Goal: Task Accomplishment & Management: Complete application form

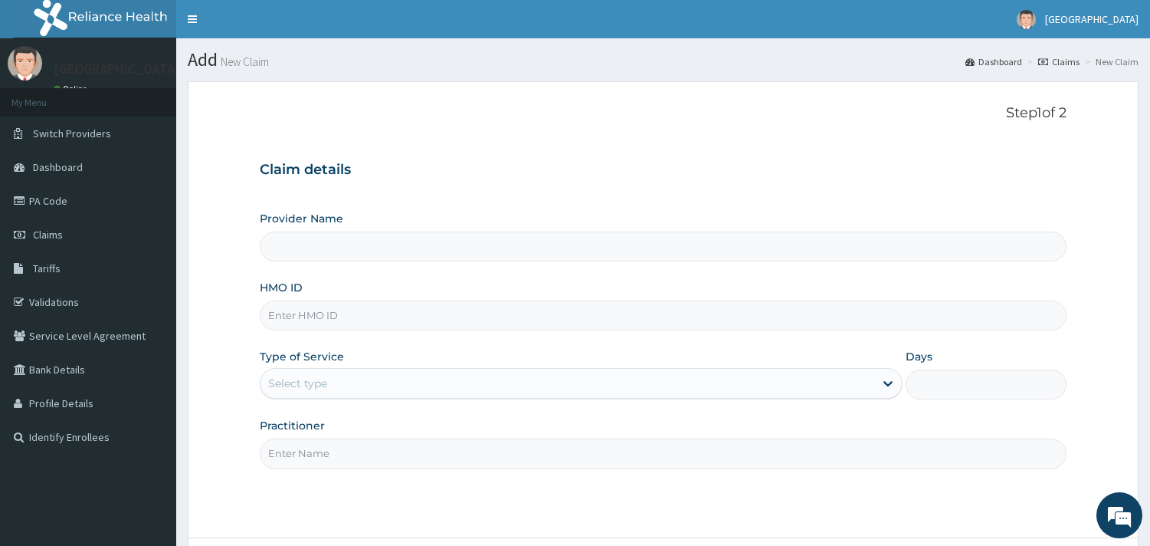
type input "Veta Hospitals Ltd"
drag, startPoint x: 0, startPoint y: 0, endPoint x: 438, endPoint y: 148, distance: 462.0
click at [438, 148] on div "Claim details Provider Name Veta Hospitals Ltd HMO ID Type of Service Select ty…" at bounding box center [663, 307] width 807 height 322
click at [403, 325] on input "HMO ID" at bounding box center [663, 315] width 807 height 30
type input "PFN/10120/A"
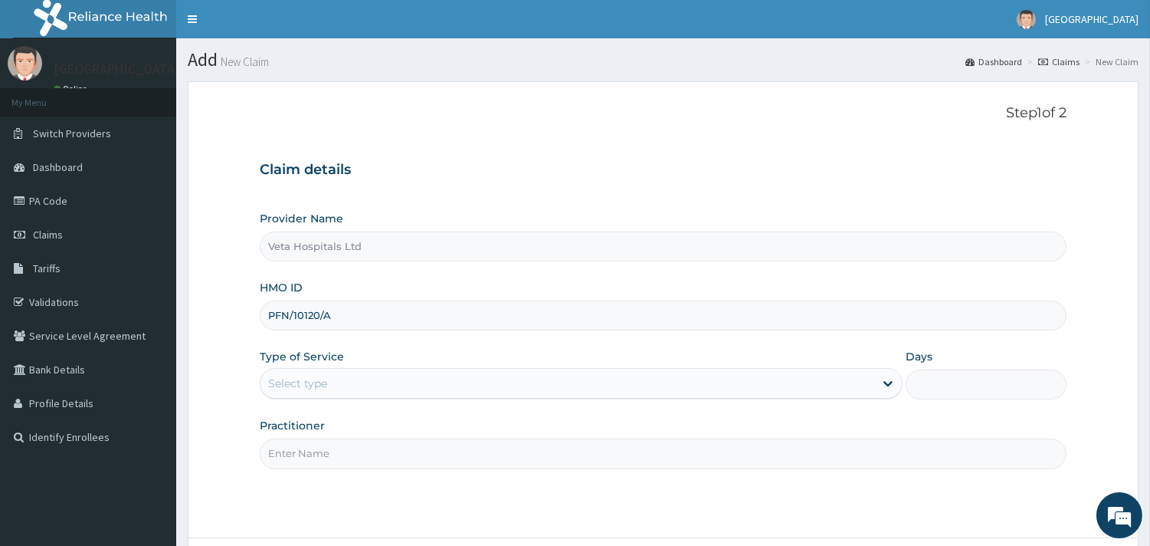
click at [382, 387] on div "Select type" at bounding box center [568, 383] width 614 height 25
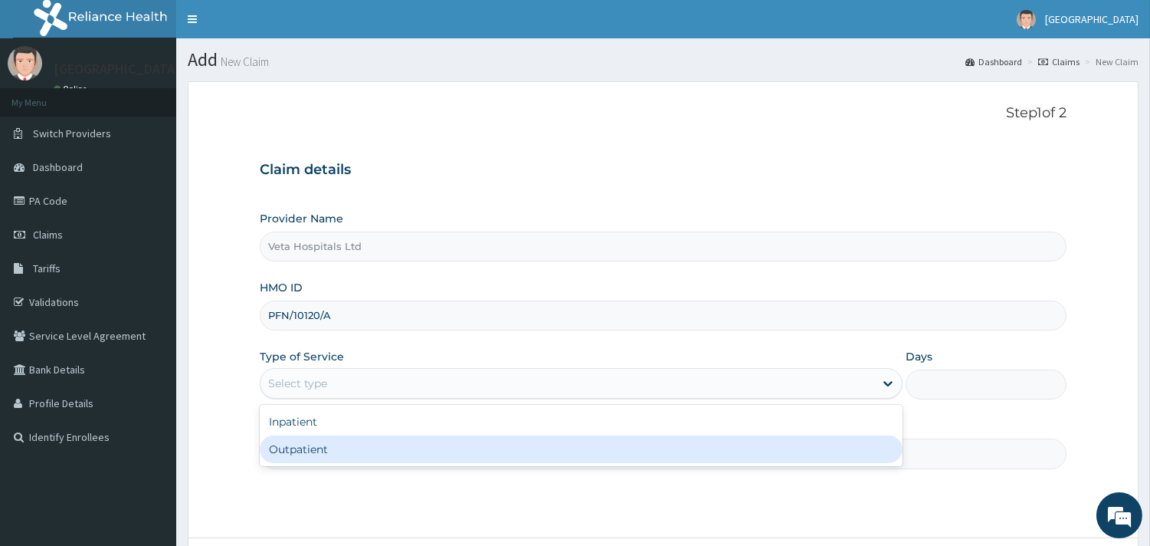
click at [358, 446] on div "Outpatient" at bounding box center [581, 449] width 643 height 28
type input "1"
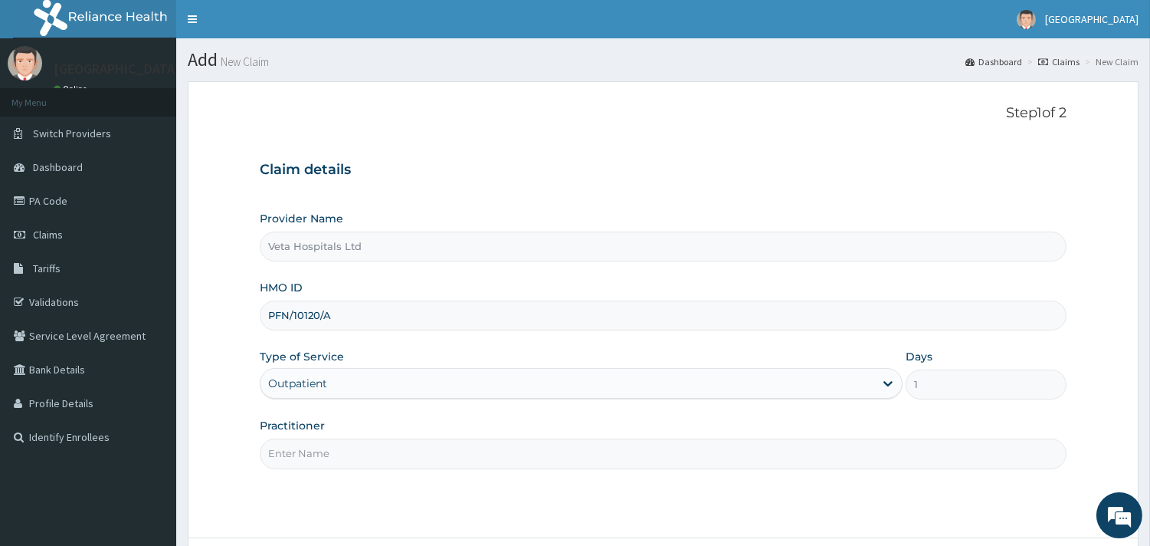
click at [358, 447] on input "Practitioner" at bounding box center [663, 453] width 807 height 30
type input "DR SAMUEL"
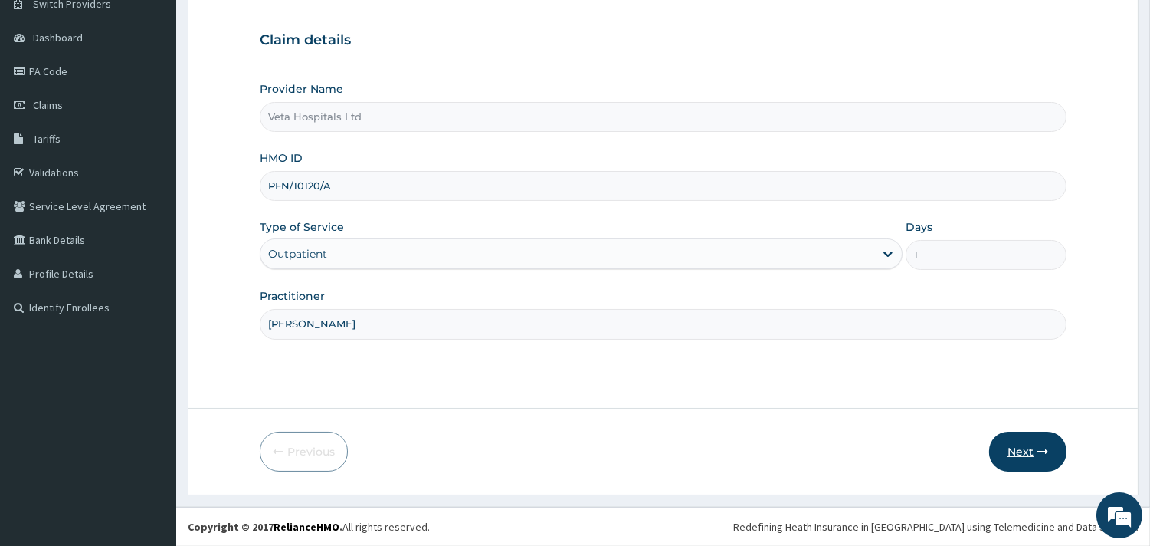
click at [1029, 448] on button "Next" at bounding box center [1027, 452] width 77 height 40
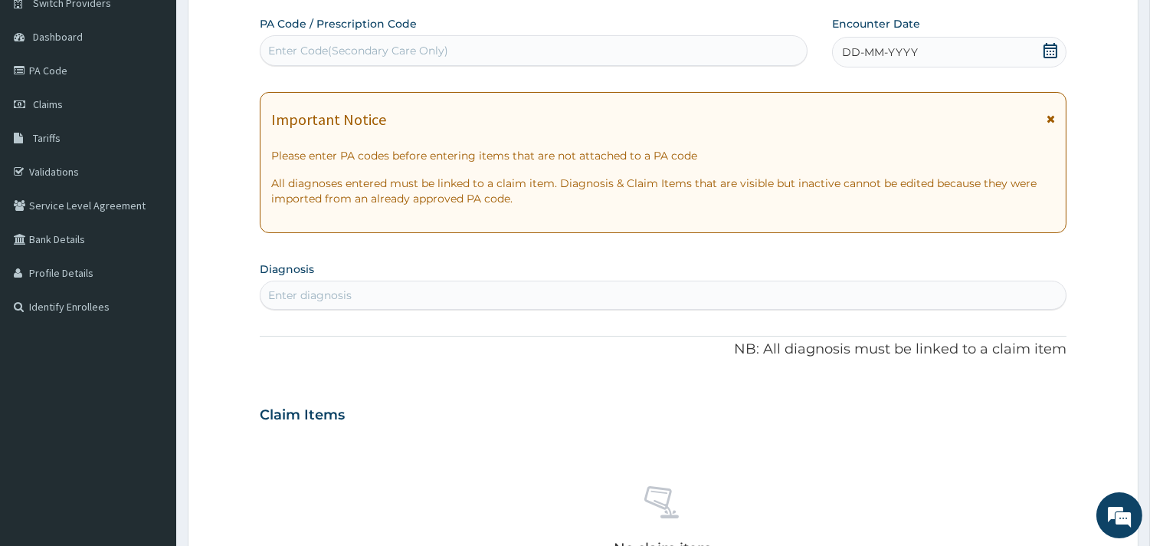
click at [893, 49] on span "DD-MM-YYYY" at bounding box center [880, 51] width 76 height 15
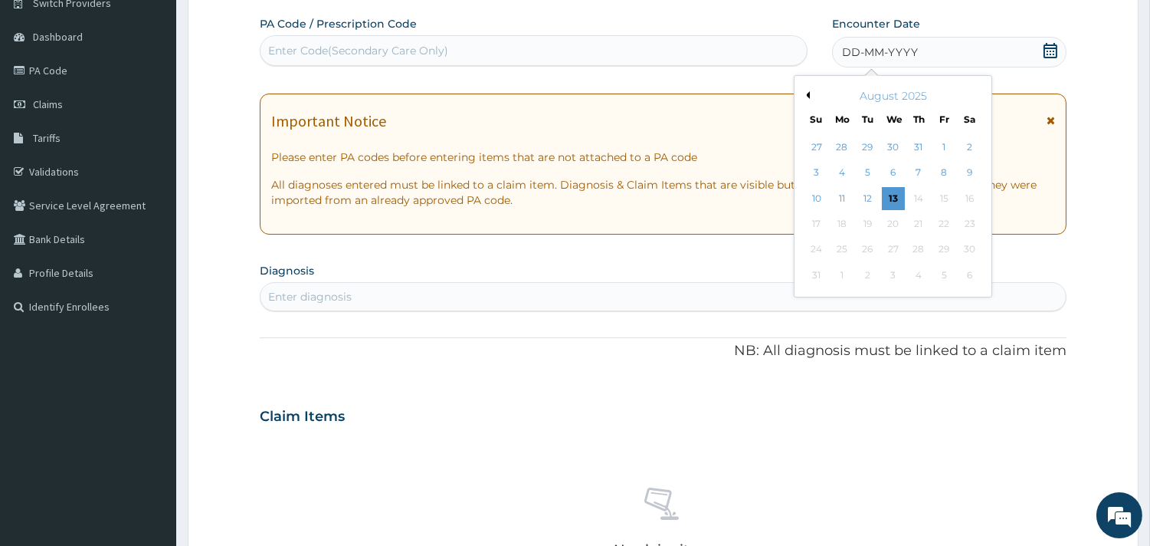
click at [807, 95] on button "Previous Month" at bounding box center [806, 95] width 8 height 8
click at [941, 143] on div "4" at bounding box center [944, 147] width 23 height 23
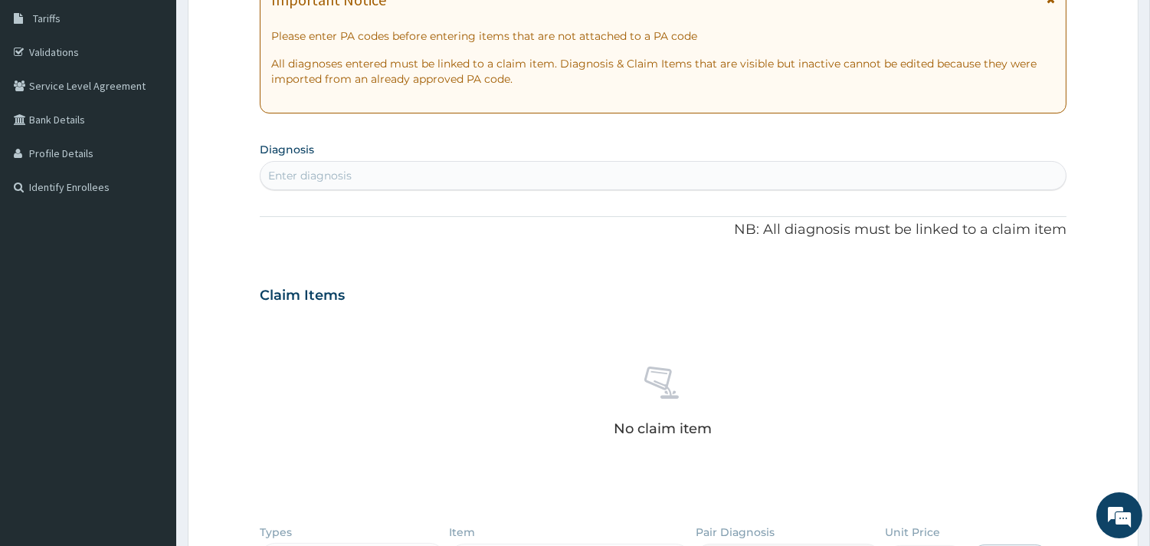
scroll to position [301, 0]
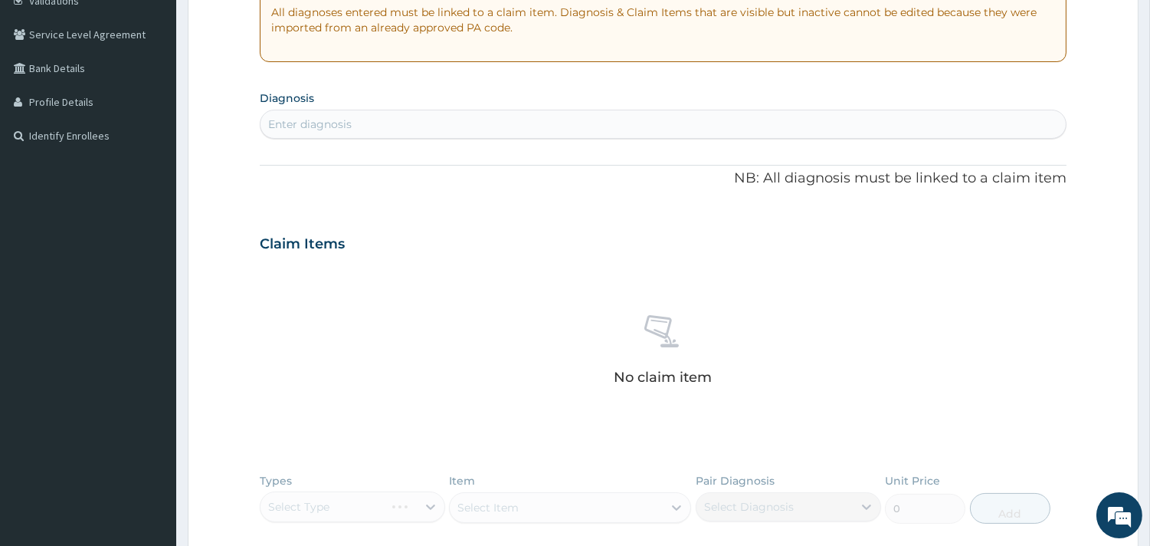
click at [508, 127] on div "Enter diagnosis" at bounding box center [664, 124] width 806 height 25
type input "PLASMOD"
click at [558, 117] on div "Enter diagnosis" at bounding box center [664, 124] width 806 height 25
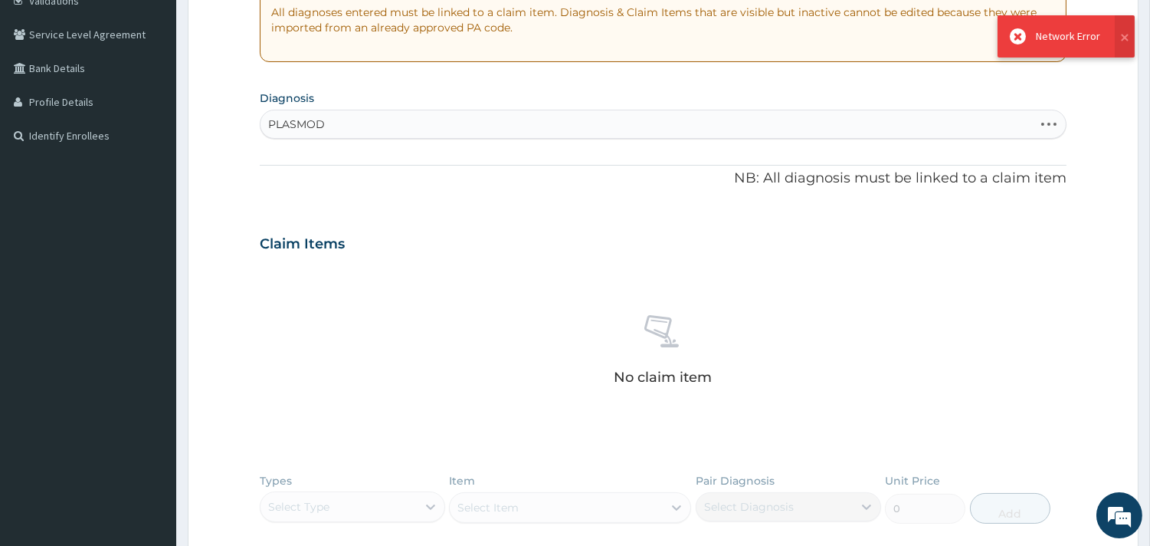
type input "PLASMOD"
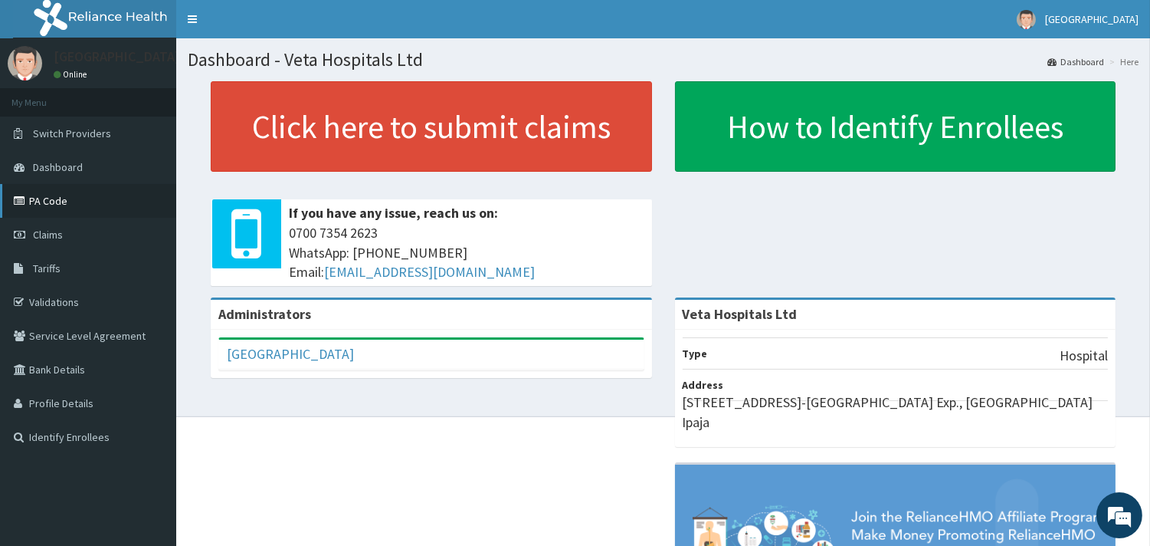
click at [55, 208] on link "PA Code" at bounding box center [88, 201] width 176 height 34
click at [70, 234] on link "Claims" at bounding box center [88, 235] width 176 height 34
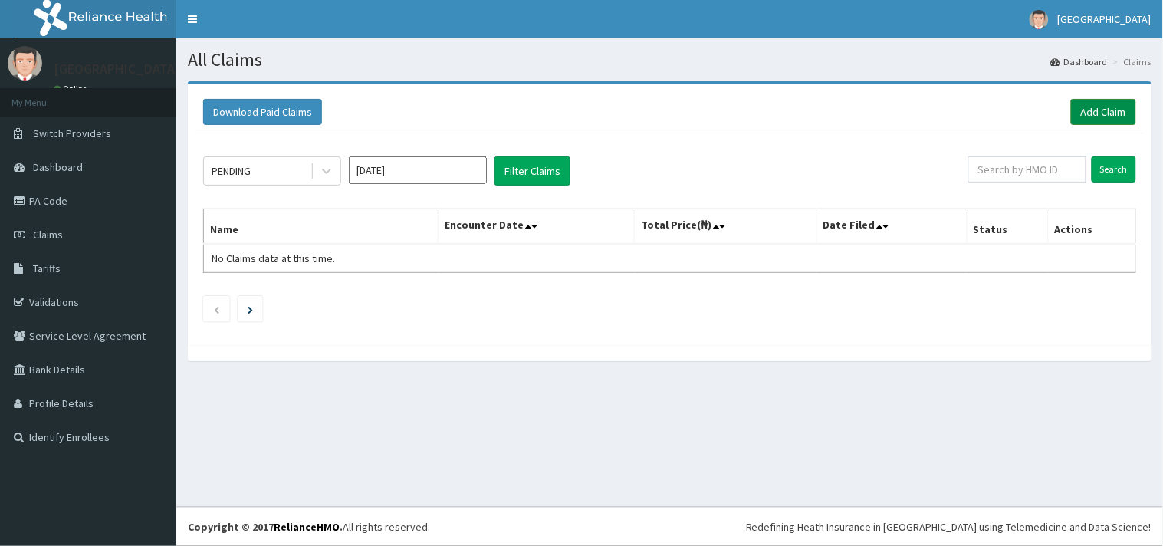
click at [1098, 109] on link "Add Claim" at bounding box center [1103, 112] width 65 height 26
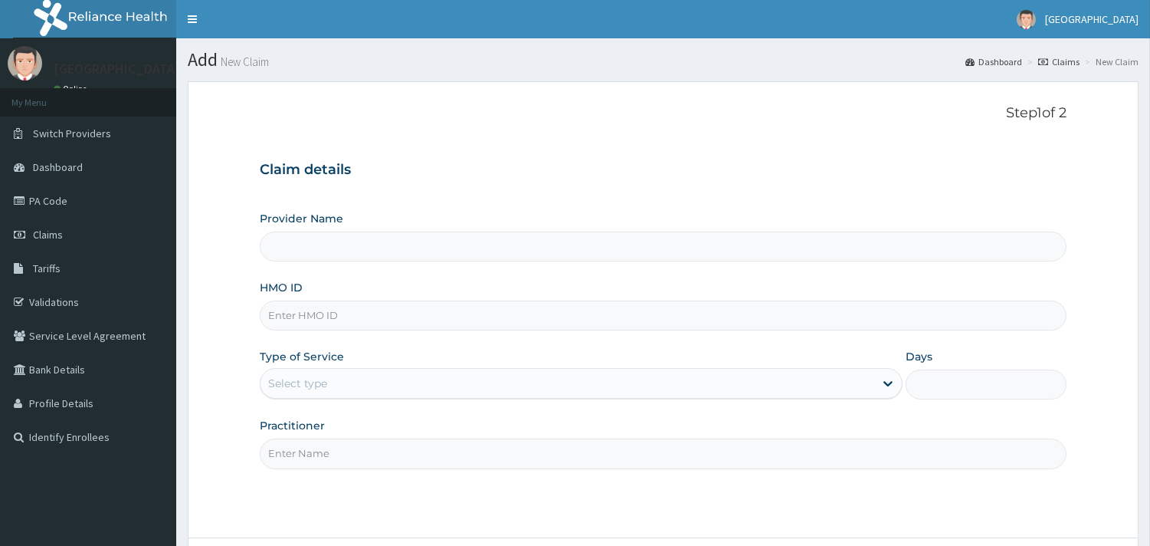
click at [461, 323] on input "HMO ID" at bounding box center [663, 315] width 807 height 30
type input "Veta Hospitals Ltd"
type input "PFN/10120/A"
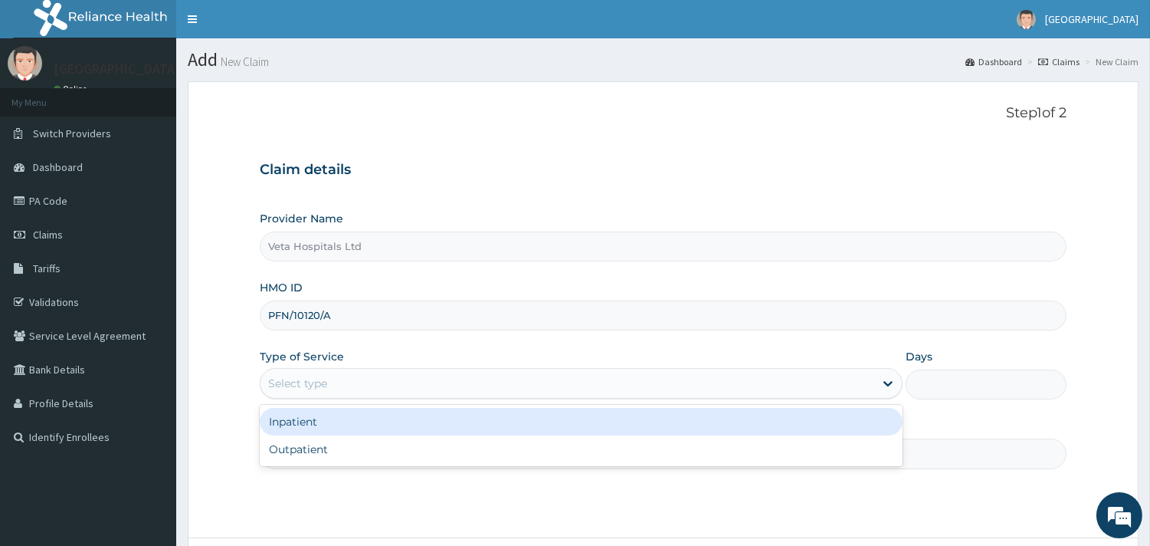
click at [430, 380] on div "Select type" at bounding box center [568, 383] width 614 height 25
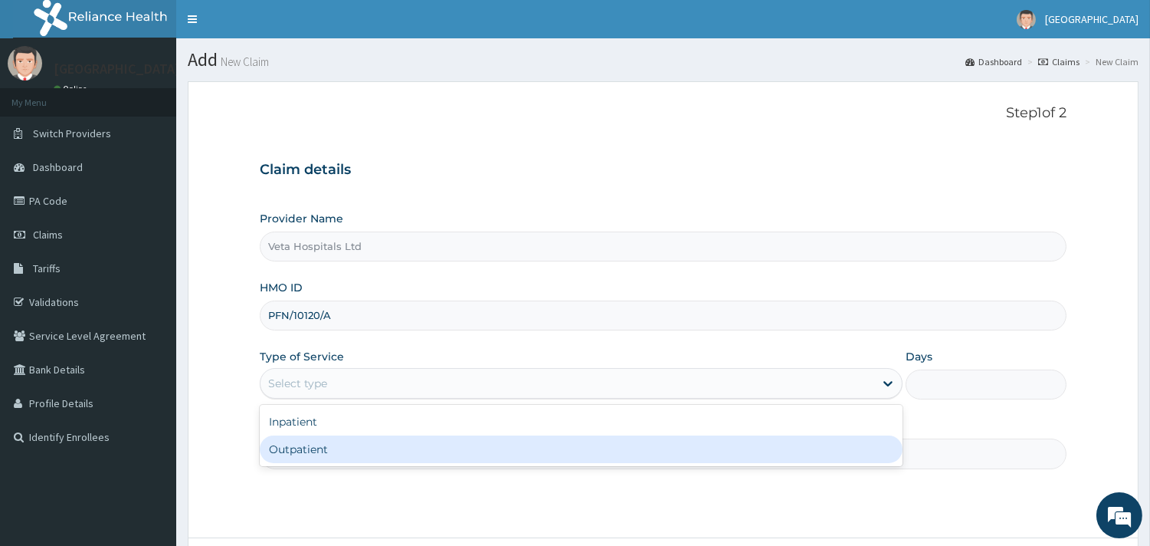
click at [363, 442] on div "Outpatient" at bounding box center [581, 449] width 643 height 28
type input "1"
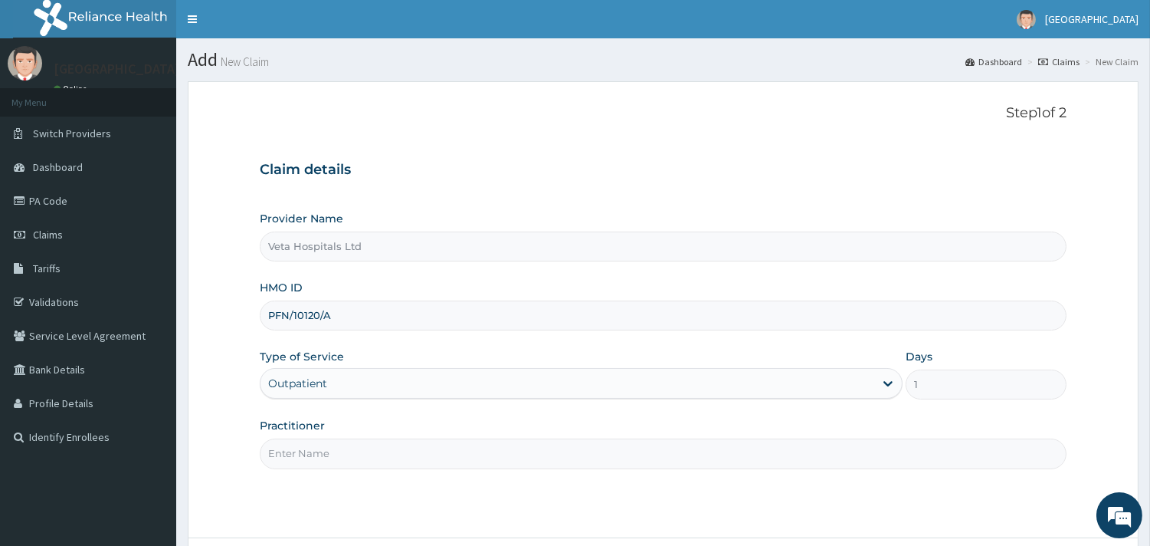
click at [363, 442] on input "Practitioner" at bounding box center [663, 453] width 807 height 30
type input "DR SAMUEL"
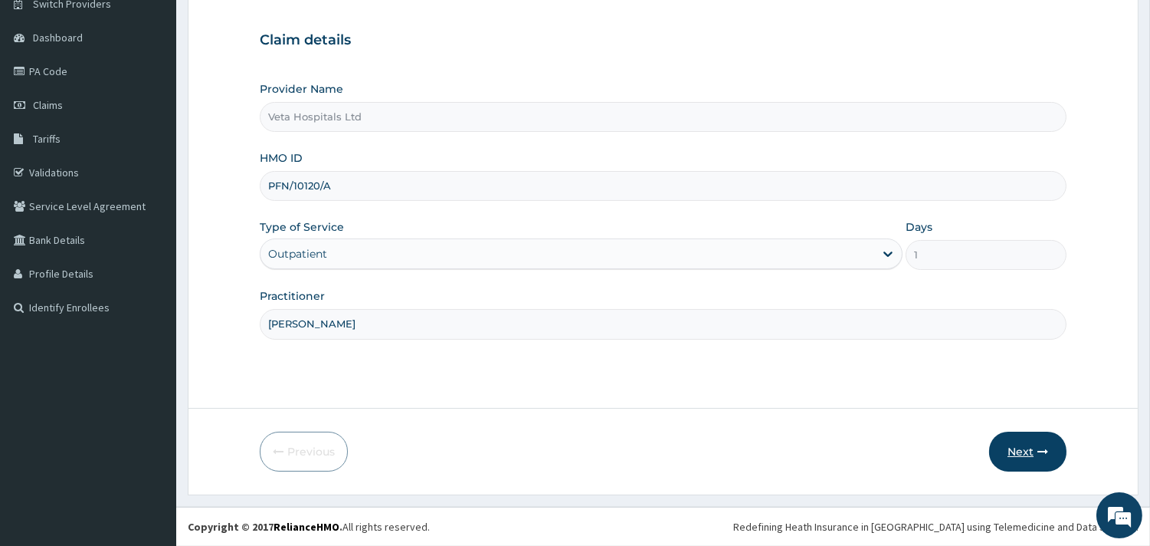
click at [1029, 445] on button "Next" at bounding box center [1027, 452] width 77 height 40
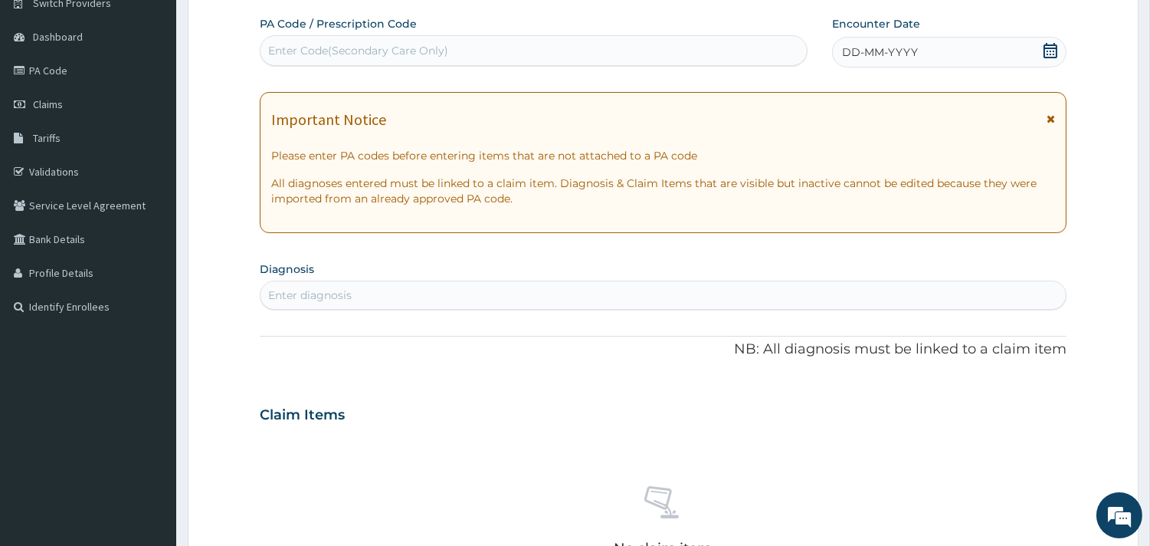
scroll to position [0, 0]
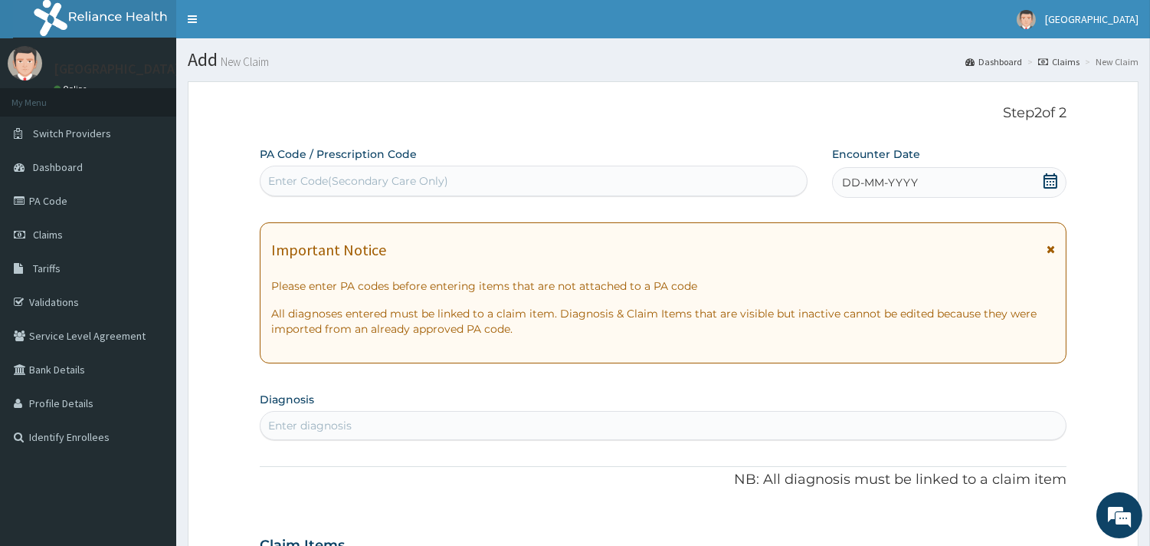
click at [1046, 182] on icon at bounding box center [1050, 180] width 15 height 15
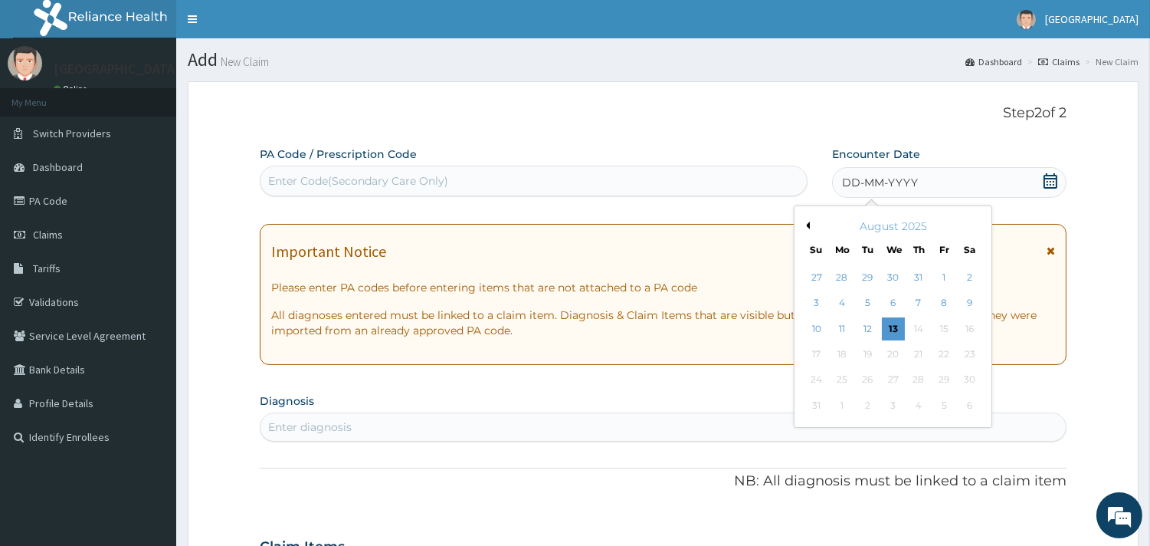
click at [806, 222] on button "Previous Month" at bounding box center [806, 226] width 8 height 8
click at [947, 269] on div "4" at bounding box center [944, 277] width 23 height 23
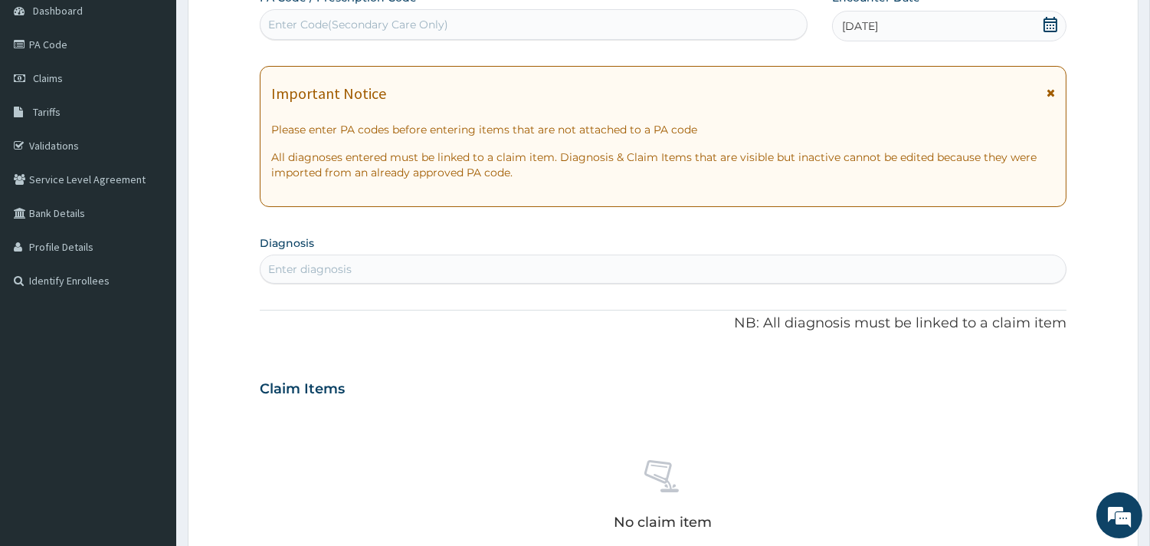
scroll to position [166, 0]
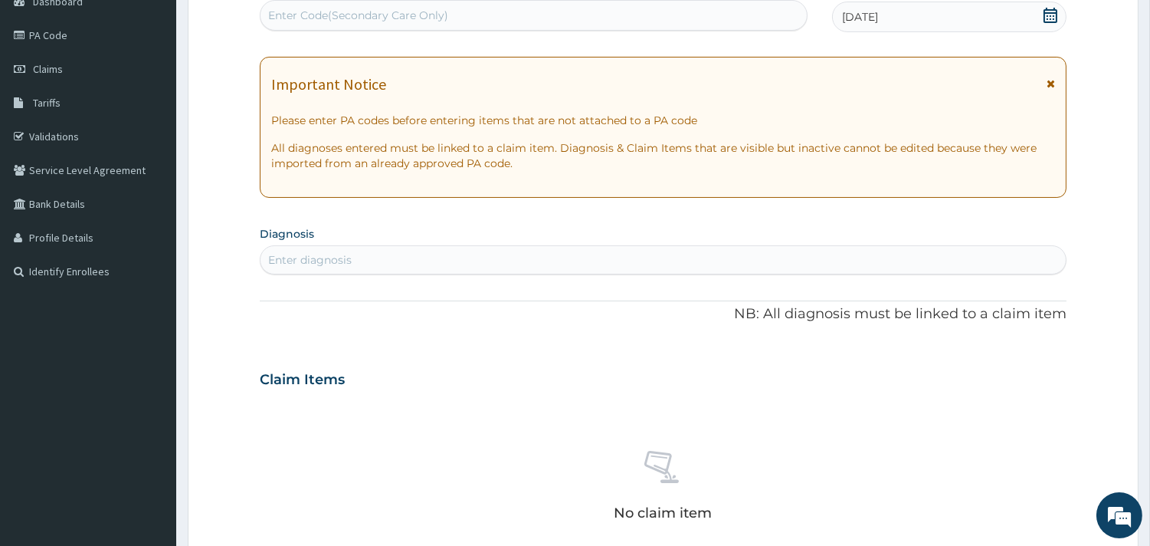
click at [694, 261] on div "Enter diagnosis" at bounding box center [664, 260] width 806 height 25
type input "PLASMOD"
drag, startPoint x: 314, startPoint y: 272, endPoint x: 331, endPoint y: 262, distance: 19.6
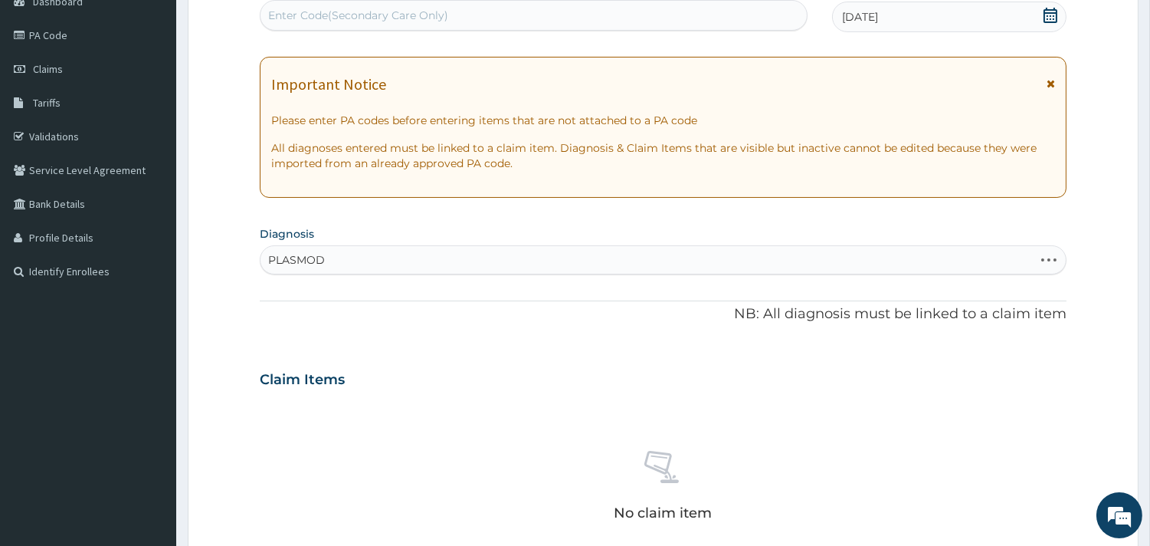
click at [331, 262] on div "PLASMOD PLASMOD" at bounding box center [663, 259] width 807 height 29
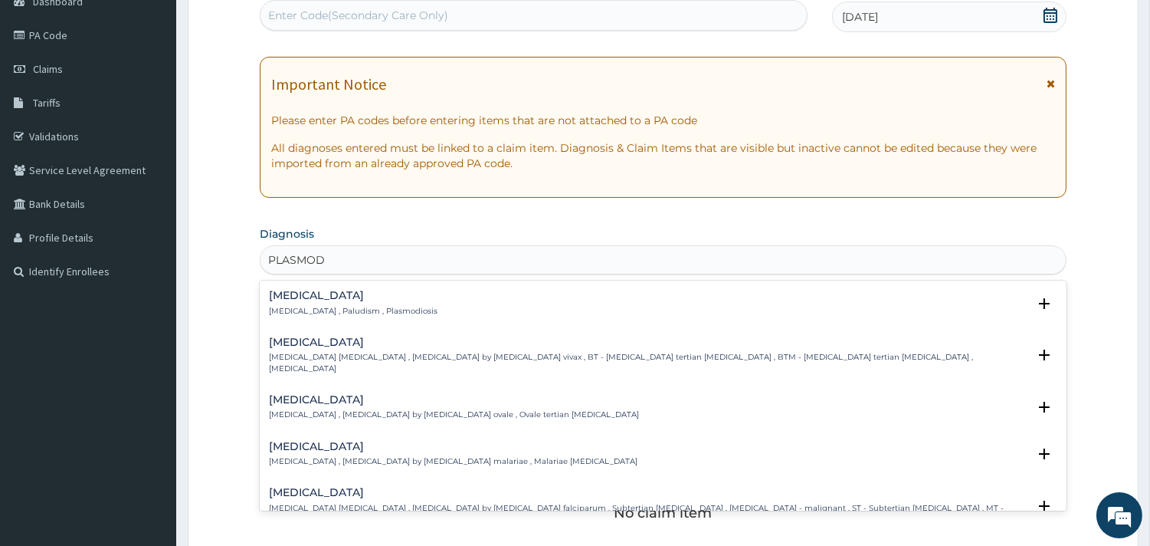
click at [297, 307] on p "Malaria , Paludism , Plasmodiosis" at bounding box center [353, 311] width 169 height 11
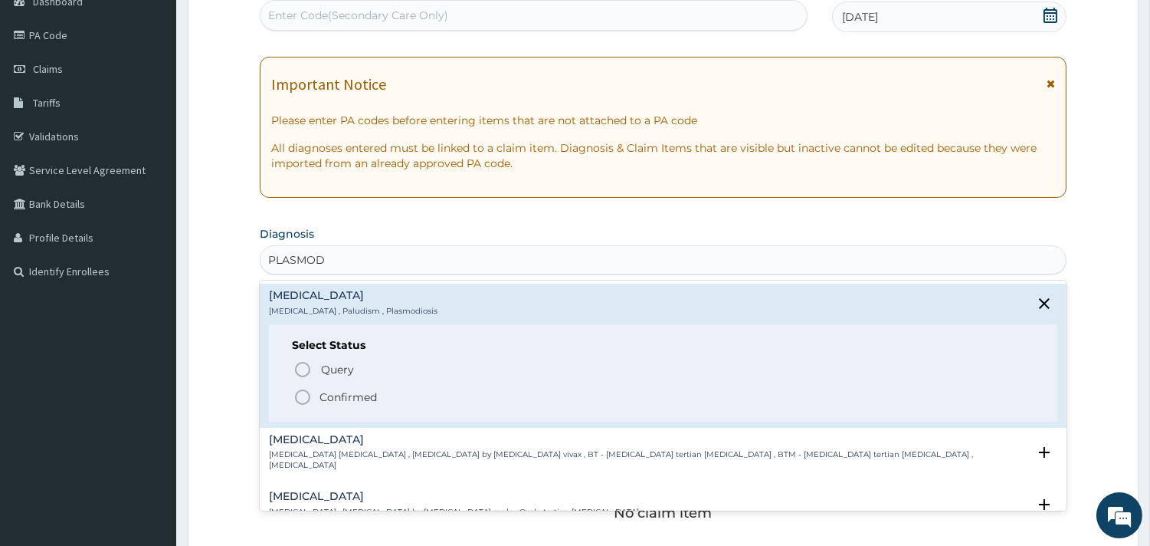
click at [297, 393] on circle "status option filled" at bounding box center [303, 397] width 14 height 14
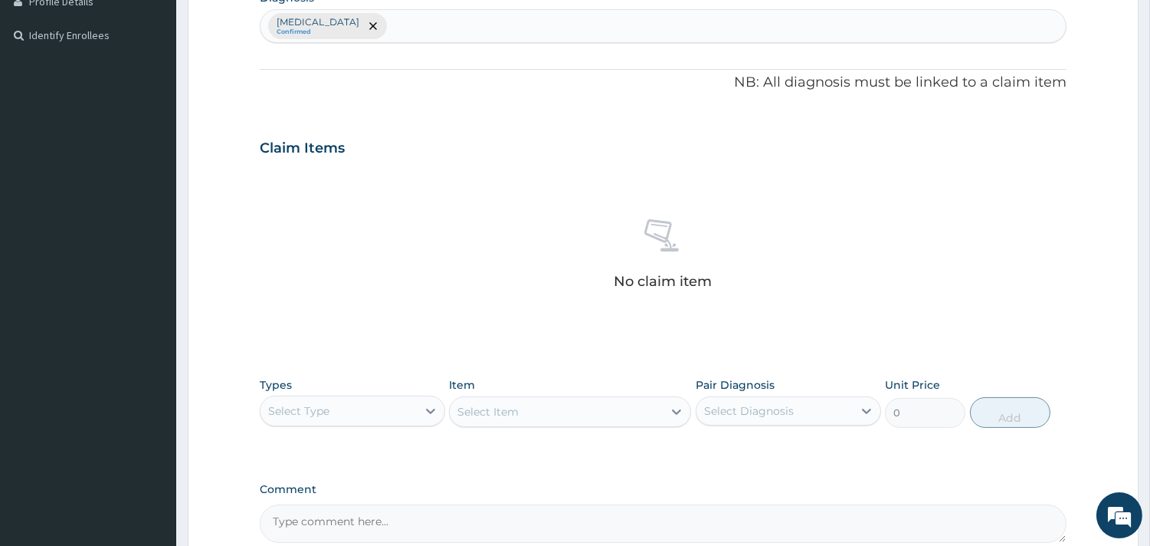
scroll to position [510, 0]
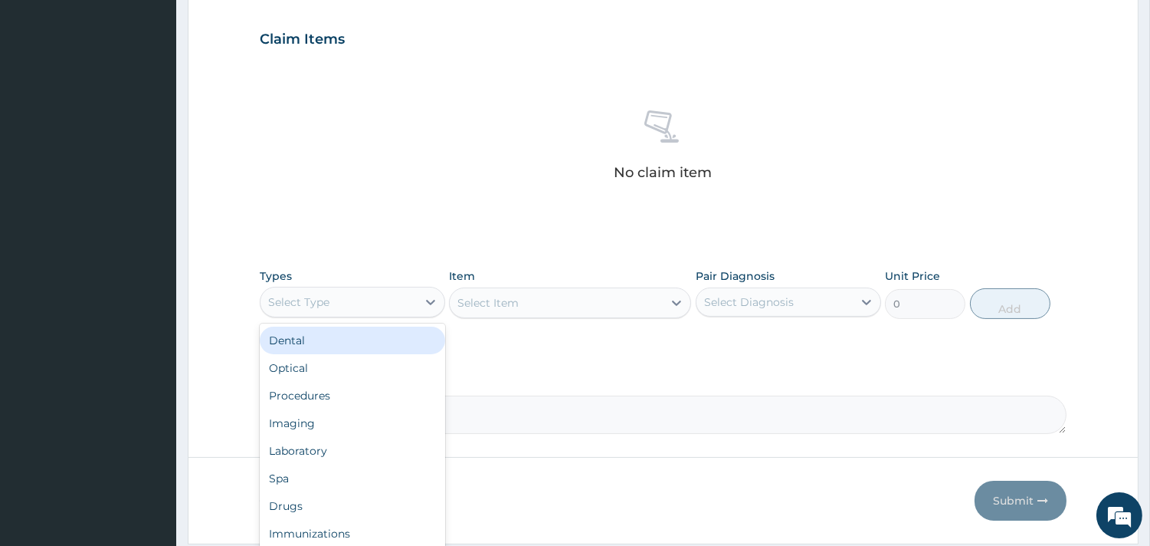
click at [304, 304] on div "Select Type" at bounding box center [298, 301] width 61 height 15
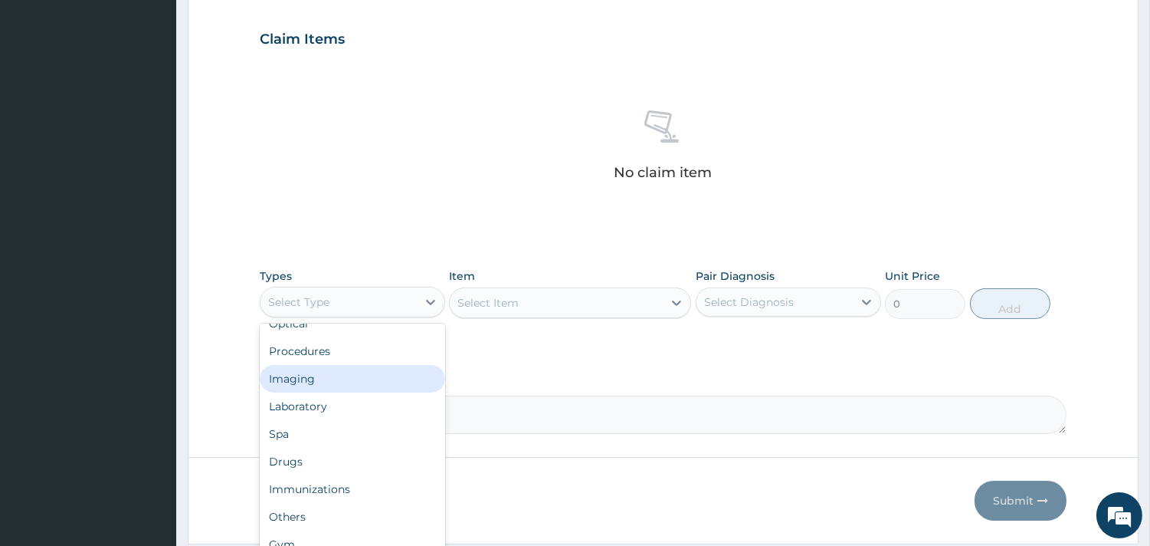
scroll to position [50, 0]
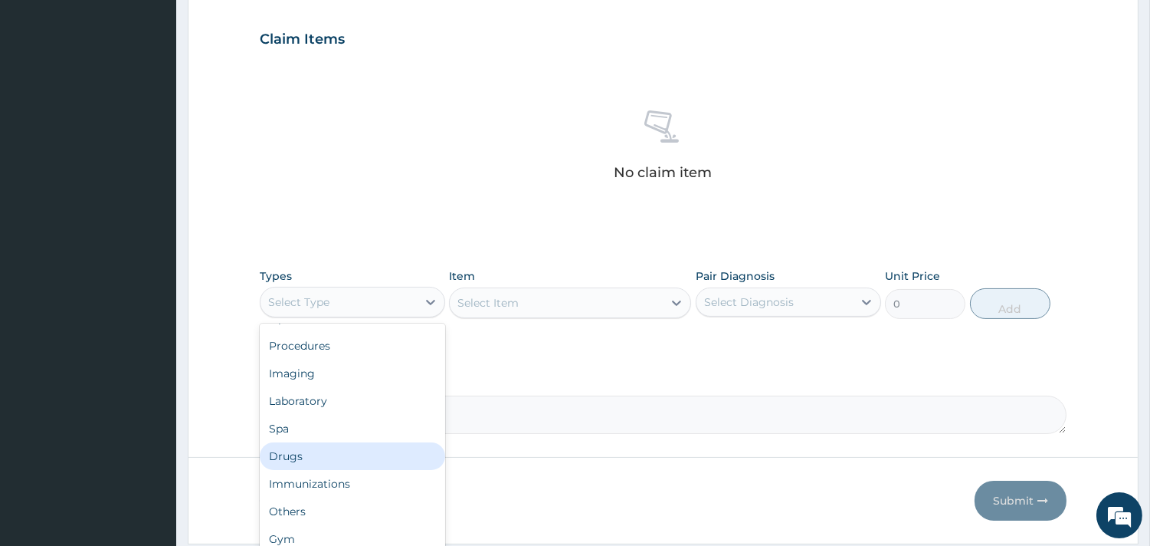
click at [335, 464] on div "Drugs" at bounding box center [352, 456] width 185 height 28
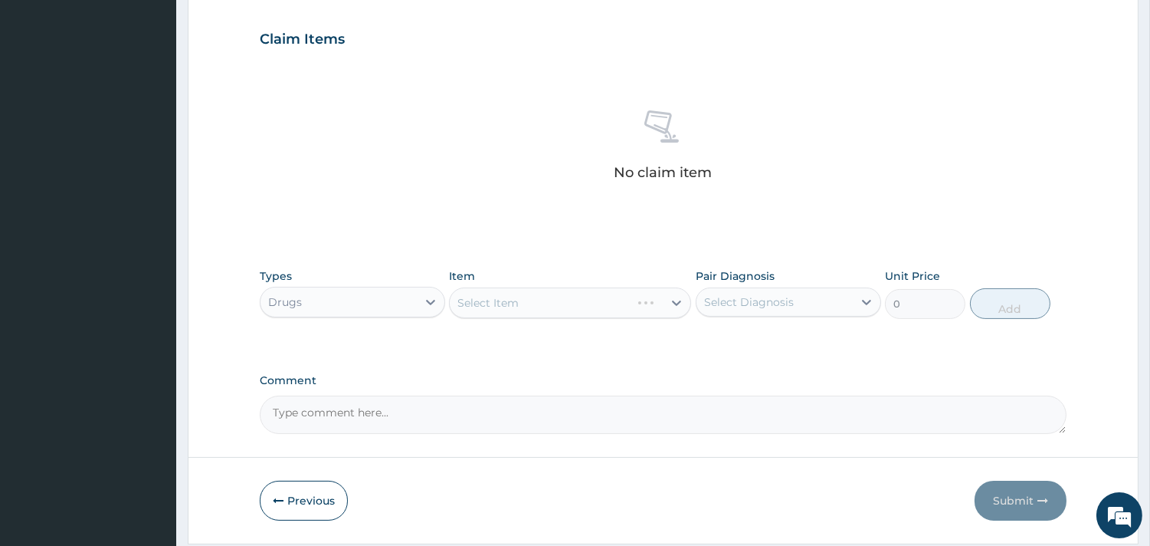
click at [607, 291] on div "Select Item" at bounding box center [570, 302] width 242 height 31
click at [604, 303] on div "Select Item" at bounding box center [570, 302] width 242 height 31
click at [603, 303] on div "Select Item" at bounding box center [570, 302] width 242 height 31
click at [603, 303] on div "Select Item" at bounding box center [556, 302] width 213 height 25
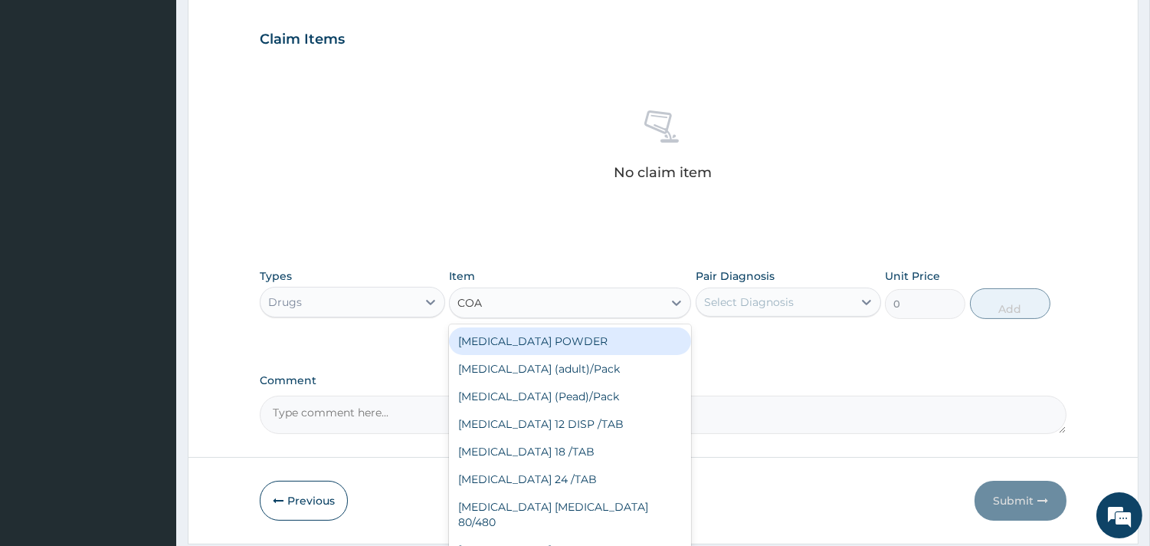
type input "COAR"
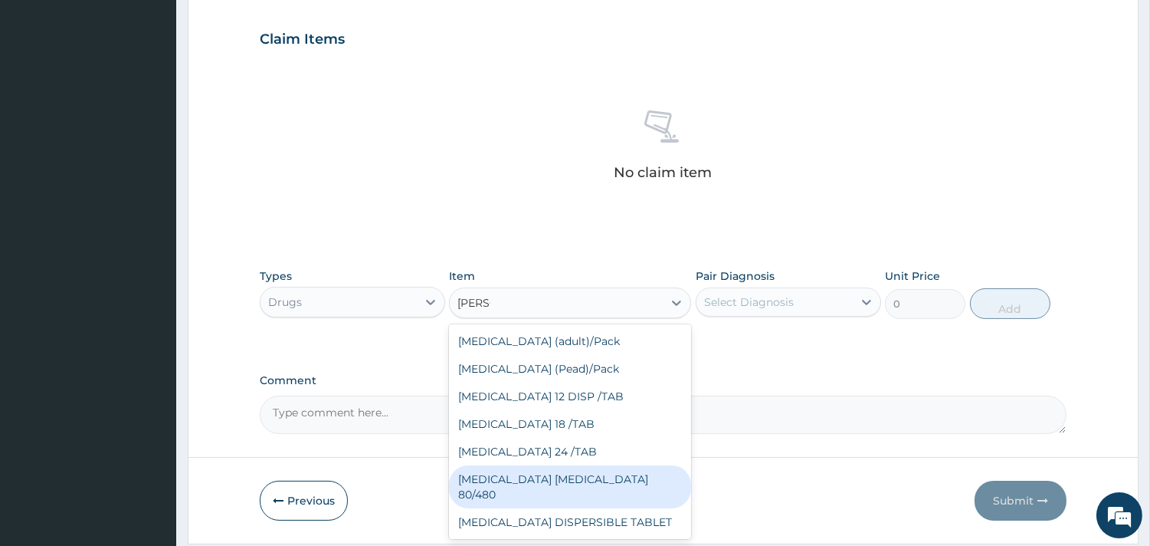
click at [565, 471] on div "COARTEM D TAB 80/480" at bounding box center [570, 486] width 242 height 43
type input "3093.7"
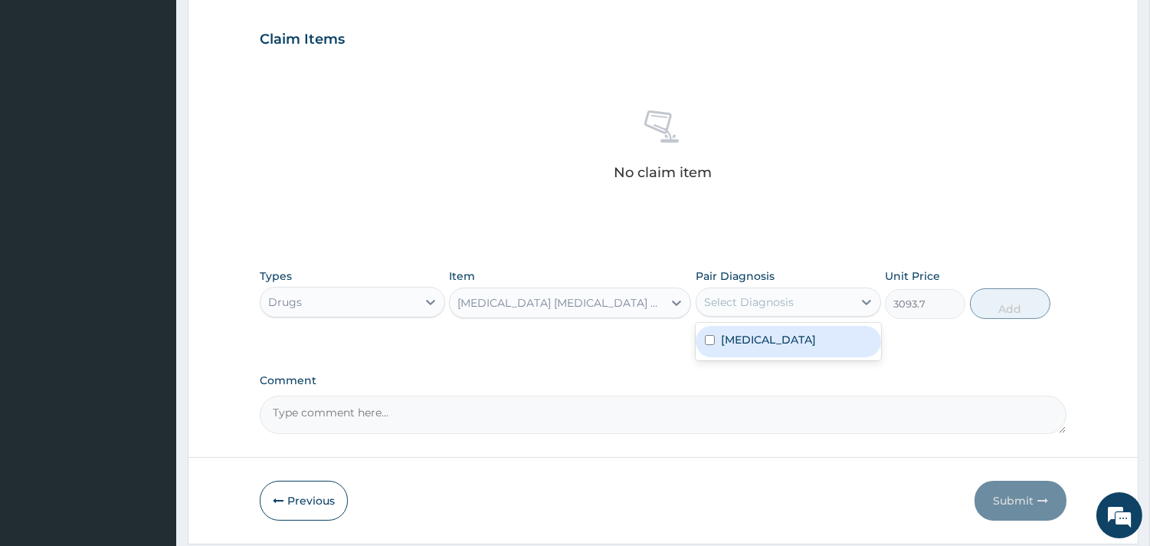
click at [745, 308] on div "Select Diagnosis" at bounding box center [749, 301] width 90 height 15
click at [731, 349] on div "Malaria" at bounding box center [788, 341] width 185 height 31
checkbox input "true"
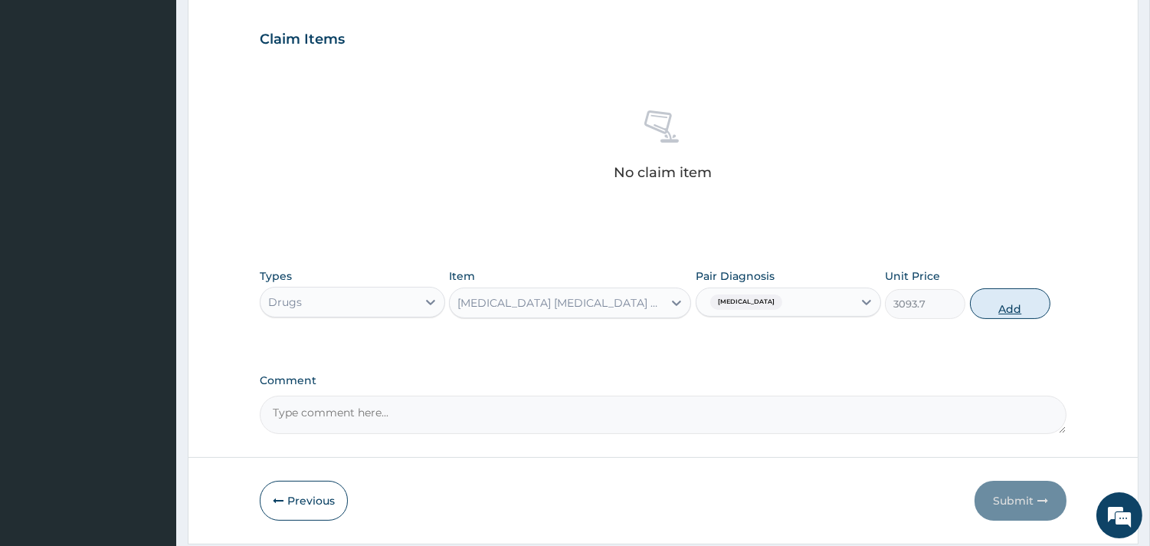
click at [1008, 305] on button "Add" at bounding box center [1010, 303] width 80 height 31
type input "0"
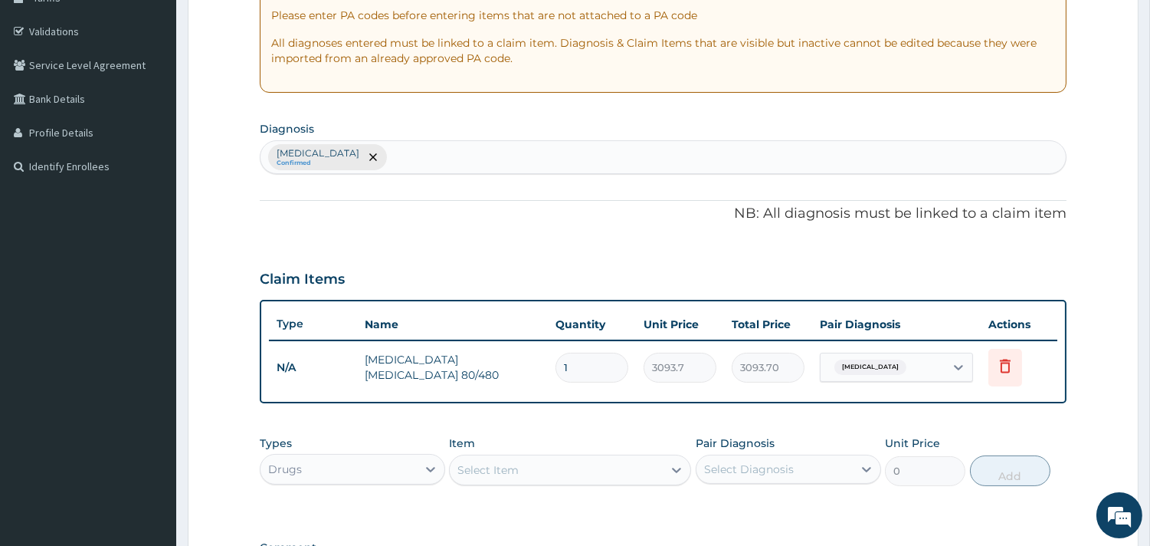
scroll to position [265, 0]
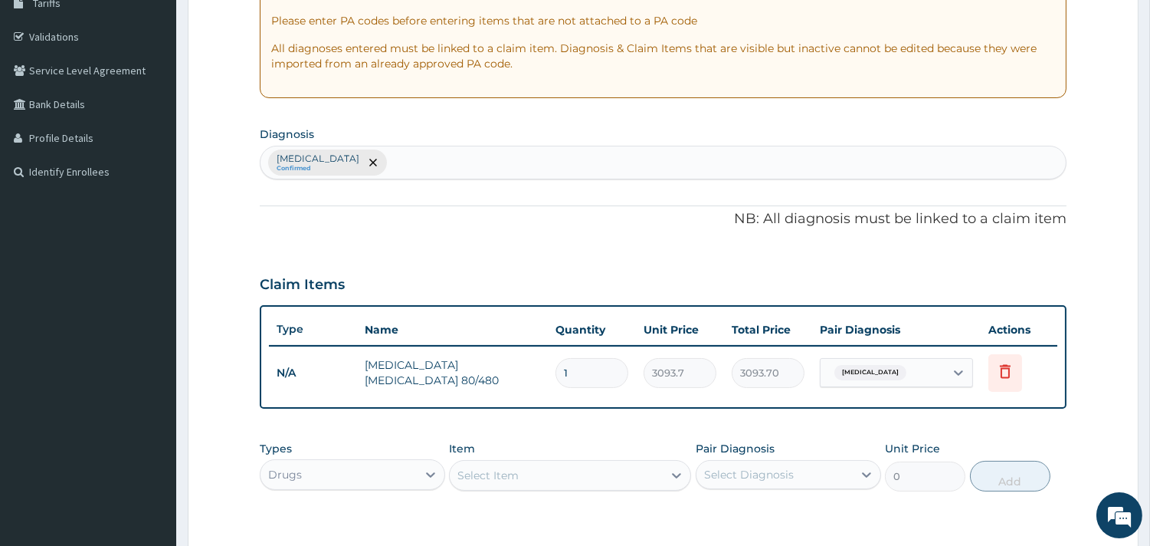
click at [441, 166] on div "Malaria Confirmed" at bounding box center [664, 162] width 806 height 32
type input "MYAL"
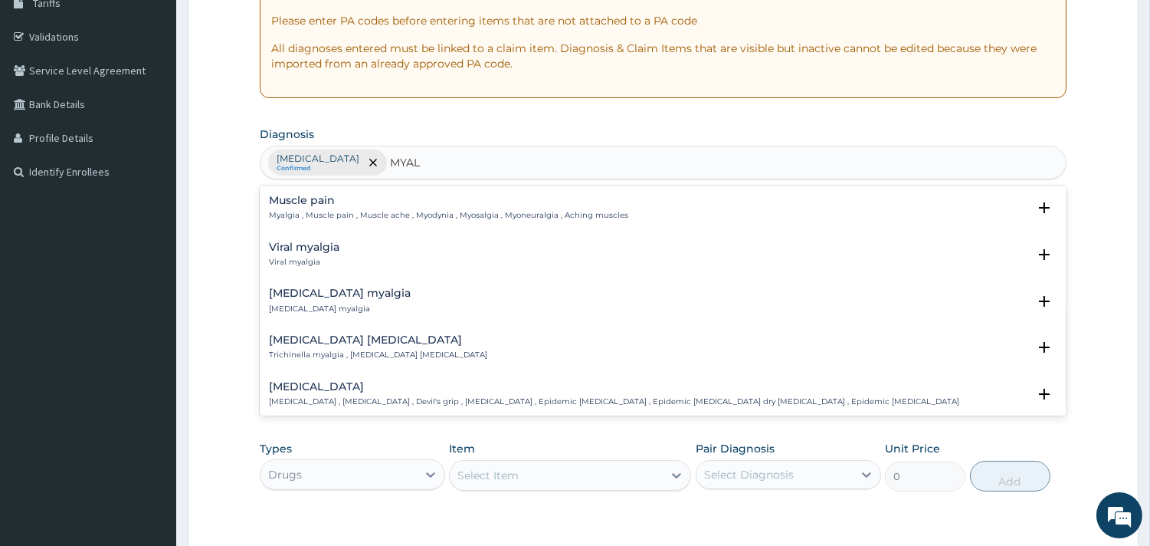
click at [287, 205] on h4 "Muscle pain" at bounding box center [448, 200] width 359 height 11
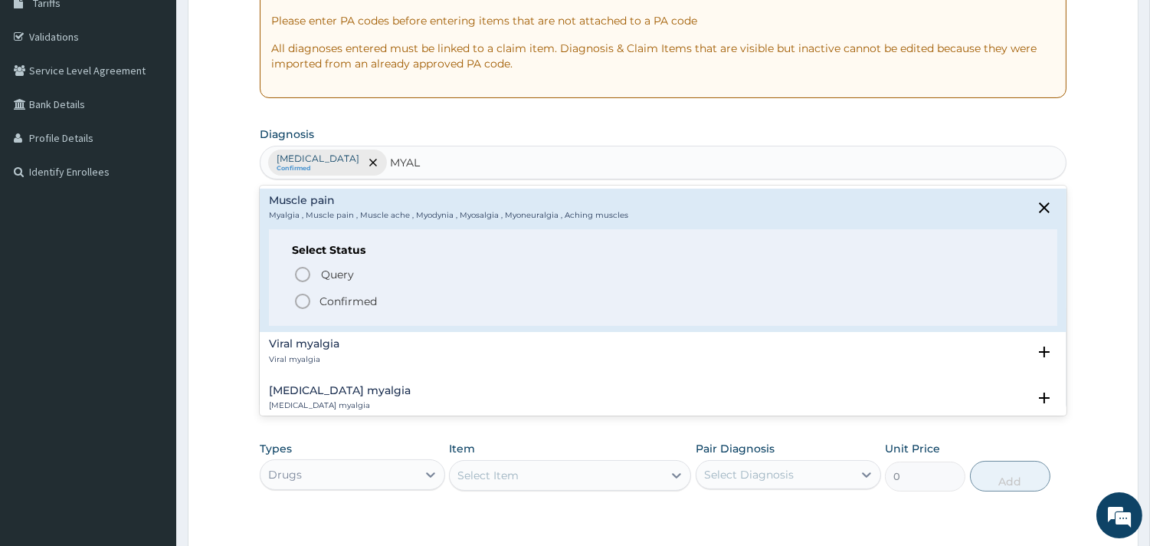
click at [302, 307] on circle "status option filled" at bounding box center [303, 301] width 14 height 14
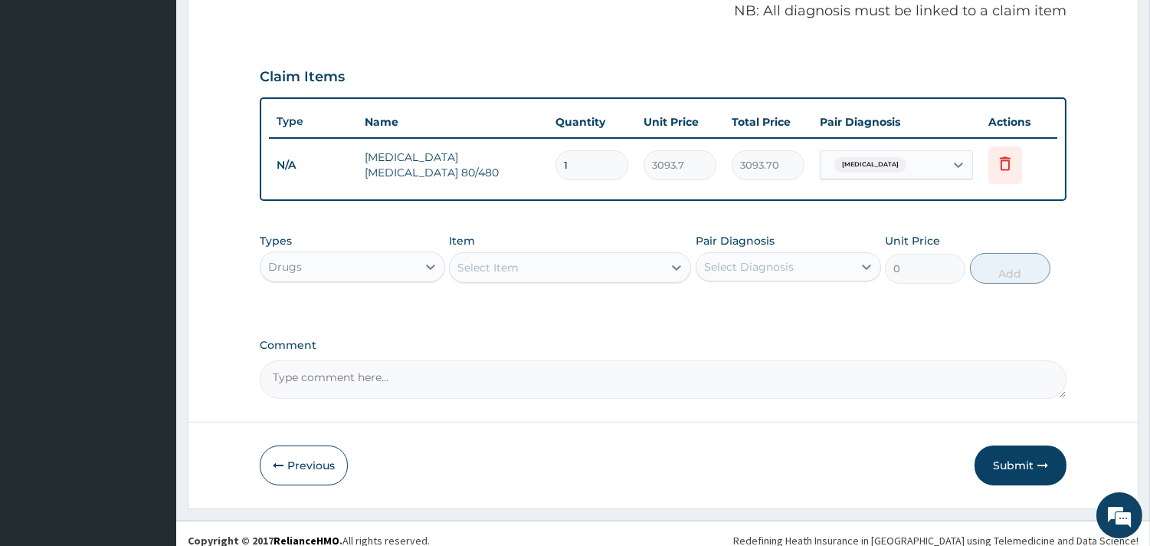
scroll to position [485, 0]
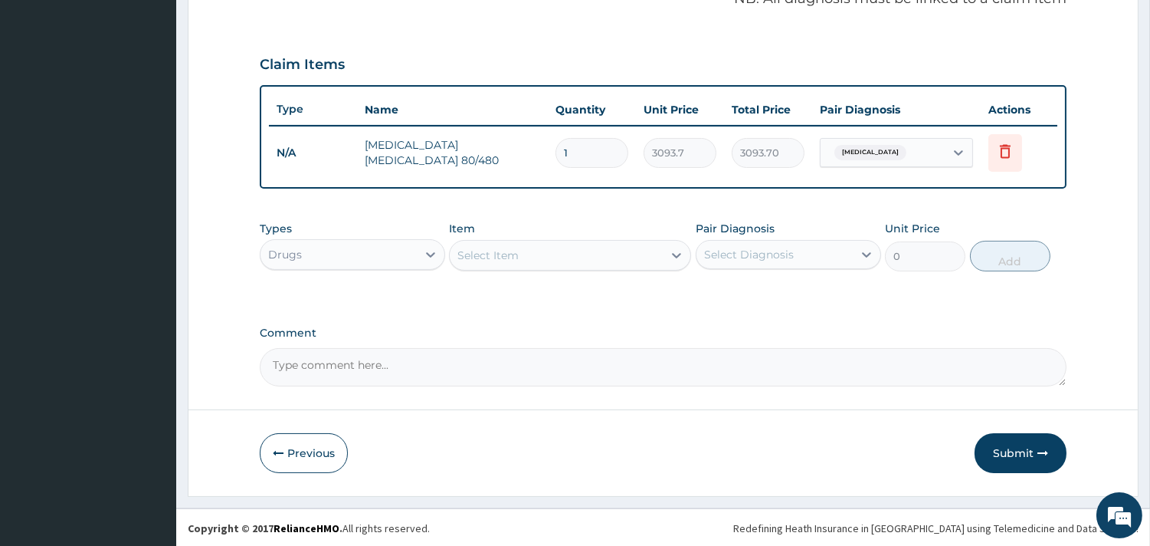
click at [351, 259] on div "Drugs" at bounding box center [339, 254] width 156 height 25
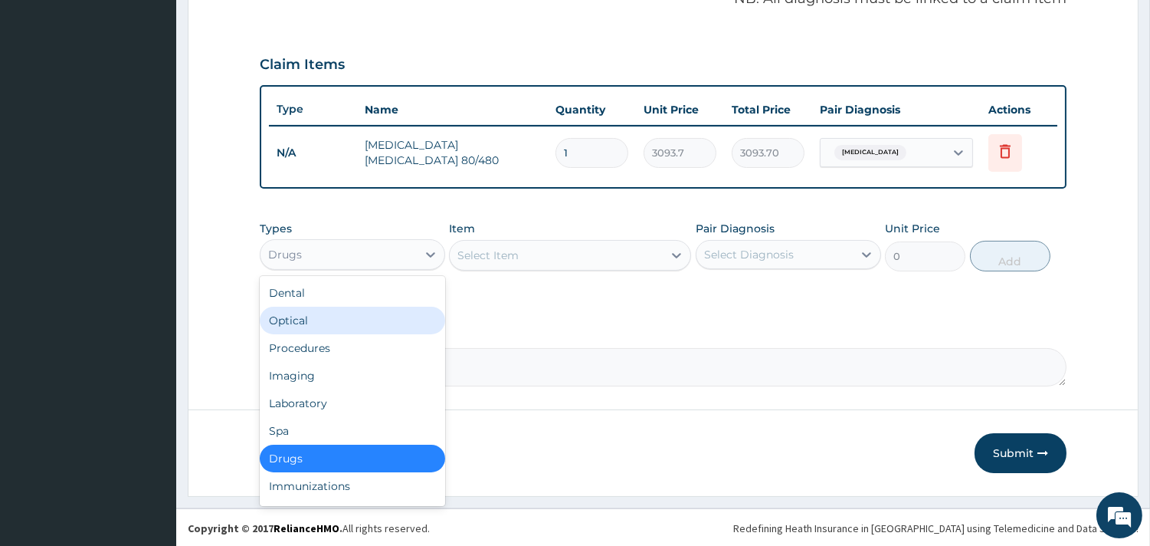
click at [527, 246] on div "Select Item" at bounding box center [556, 255] width 213 height 25
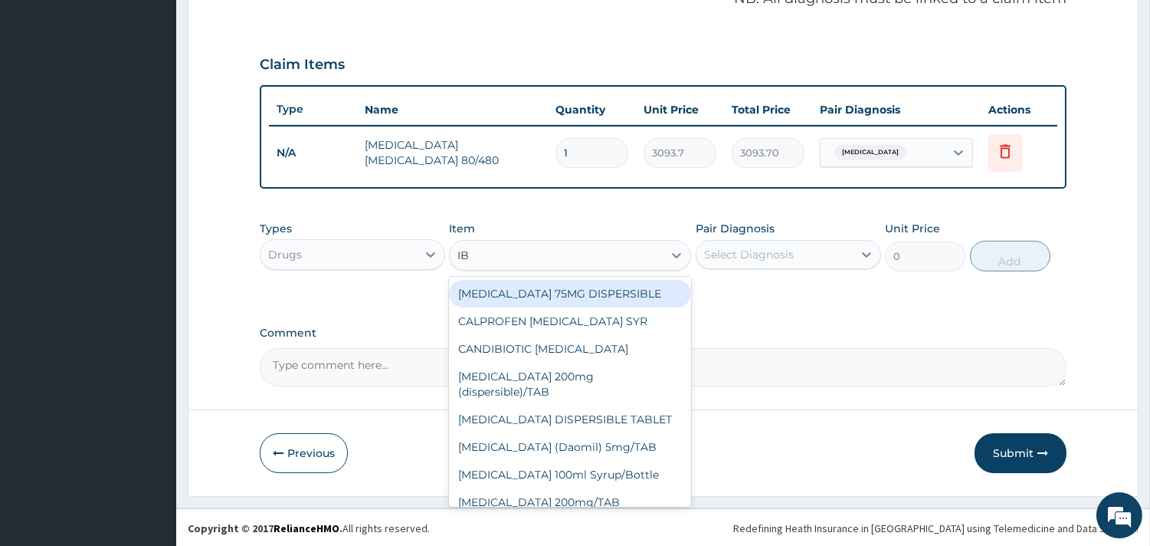
type input "IBU"
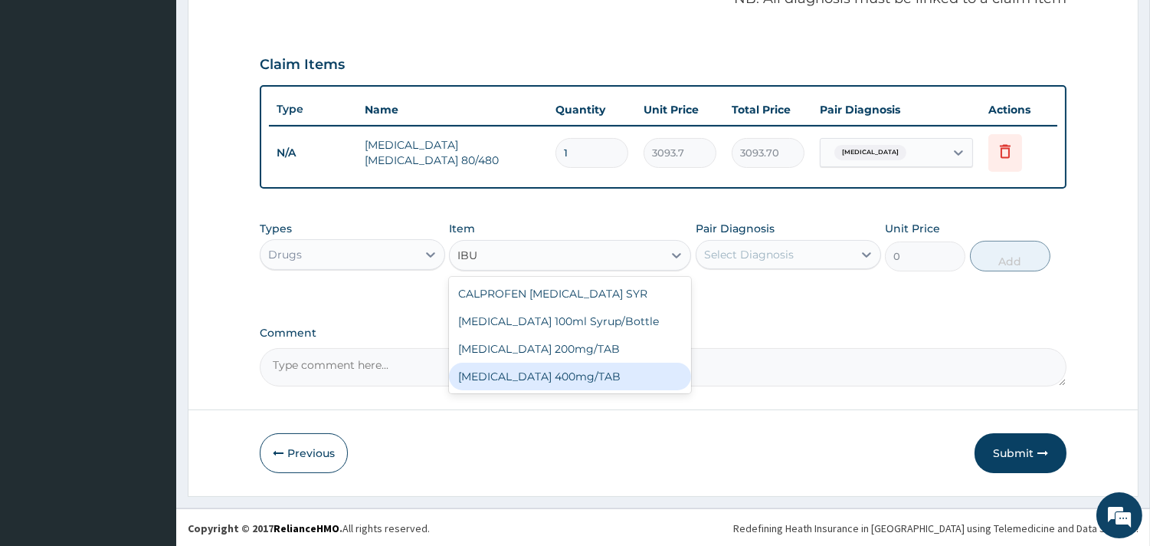
click at [533, 372] on div "IBUPROFEN 400mg/TAB" at bounding box center [570, 377] width 242 height 28
type input "75"
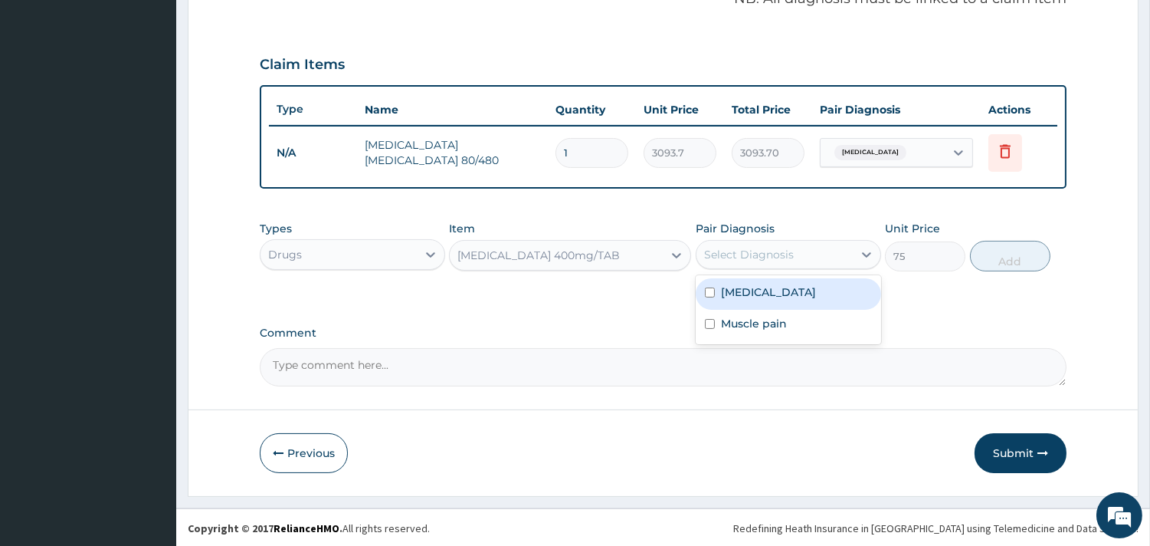
click at [767, 240] on div "Select Diagnosis" at bounding box center [788, 254] width 185 height 29
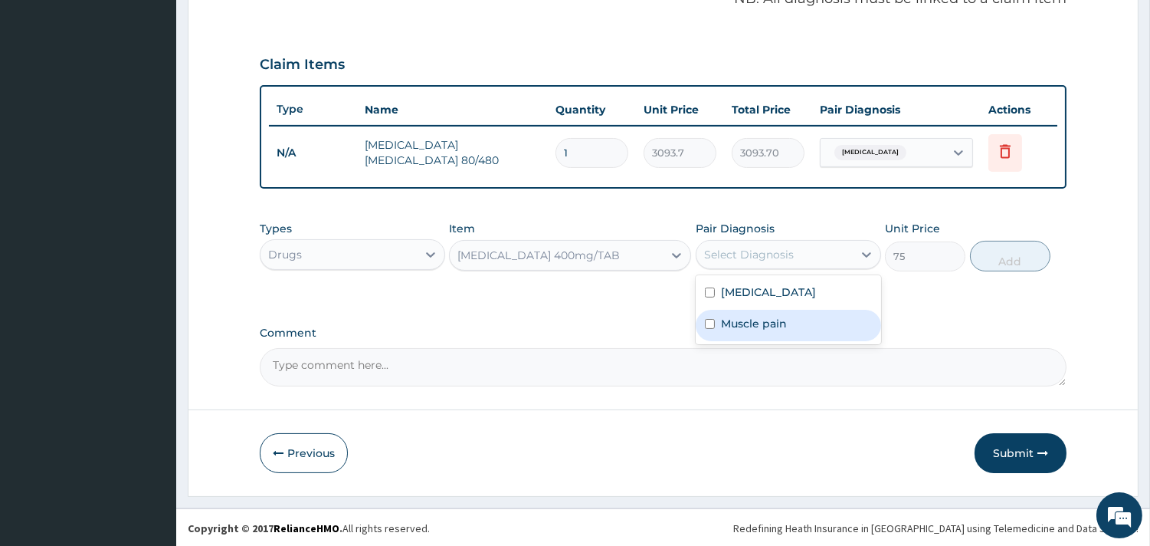
click at [723, 319] on label "Muscle pain" at bounding box center [754, 323] width 66 height 15
checkbox input "true"
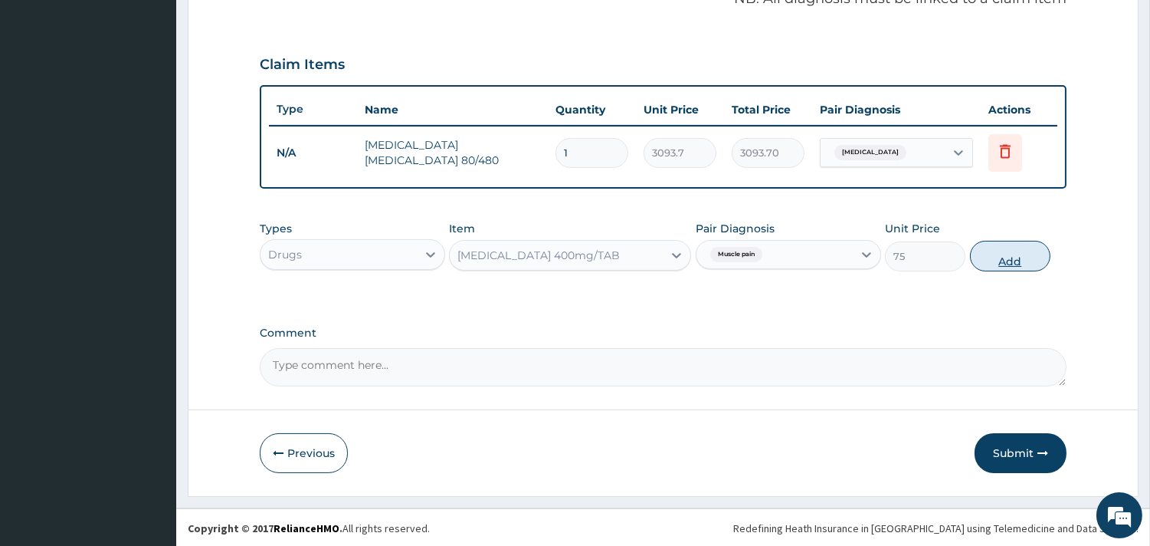
click at [1016, 250] on button "Add" at bounding box center [1010, 256] width 80 height 31
type input "0"
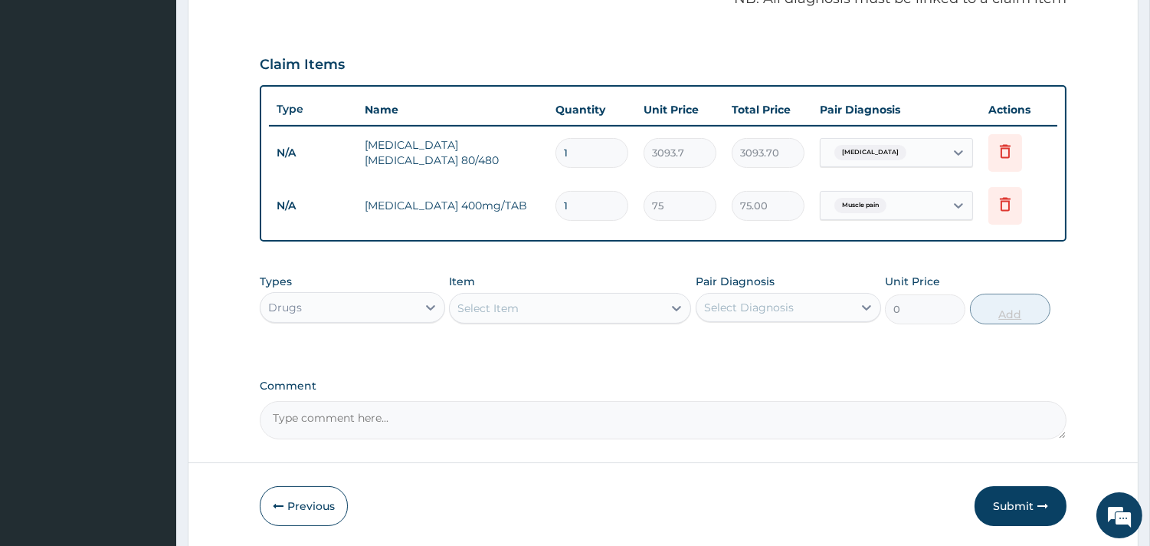
type input "0.00"
type input "9"
type input "675.00"
type input "9"
click at [568, 301] on div "Select Item" at bounding box center [556, 308] width 213 height 25
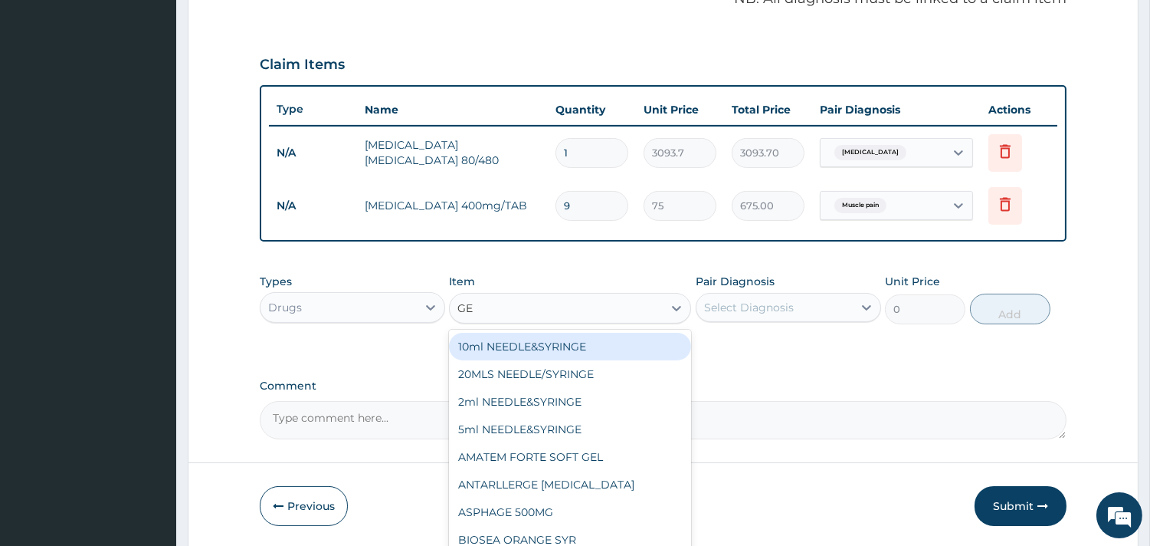
type input "GEL"
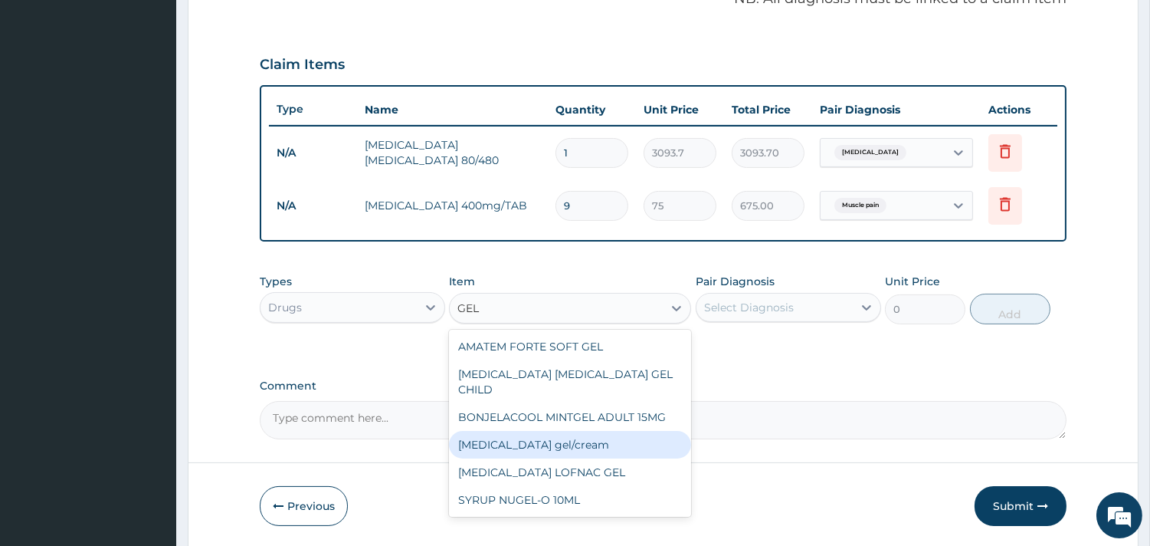
click at [566, 431] on div "Diclofenac gel/cream" at bounding box center [570, 445] width 242 height 28
type input "843.7"
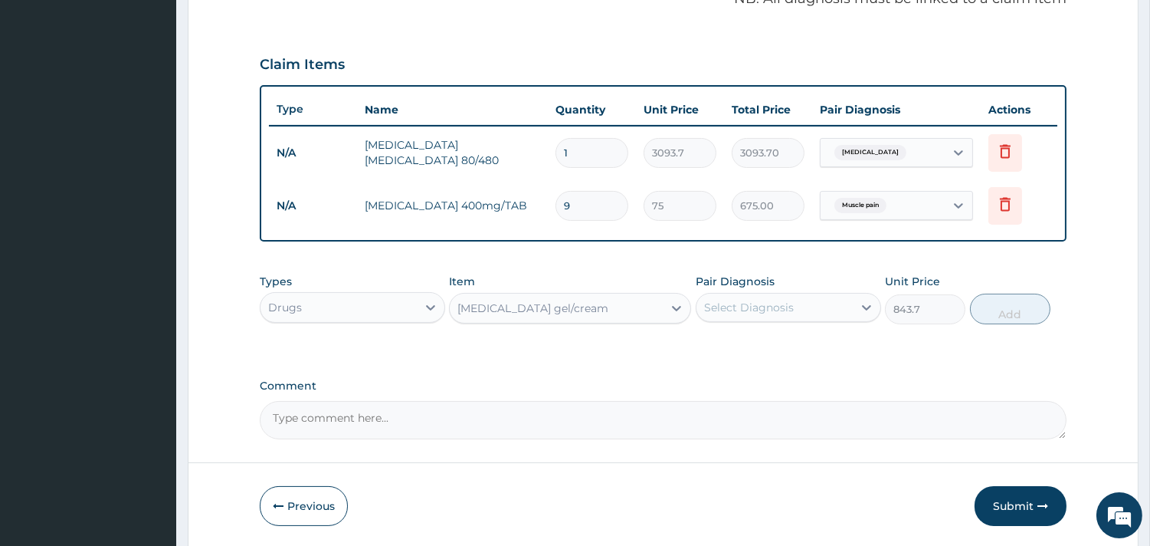
click at [776, 304] on div "Select Diagnosis" at bounding box center [749, 307] width 90 height 15
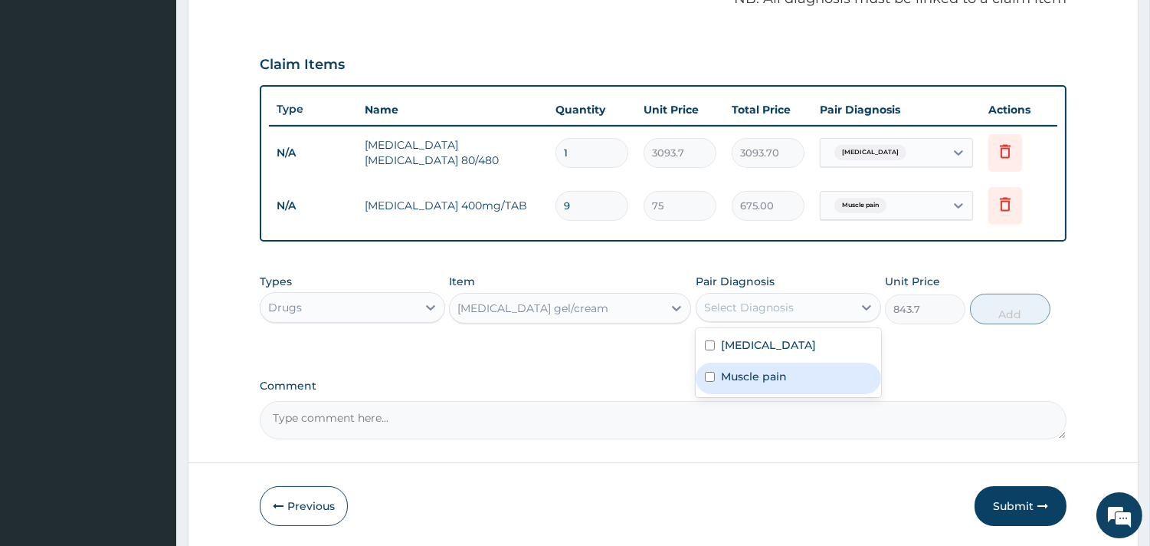
click at [732, 379] on label "Muscle pain" at bounding box center [754, 376] width 66 height 15
checkbox input "true"
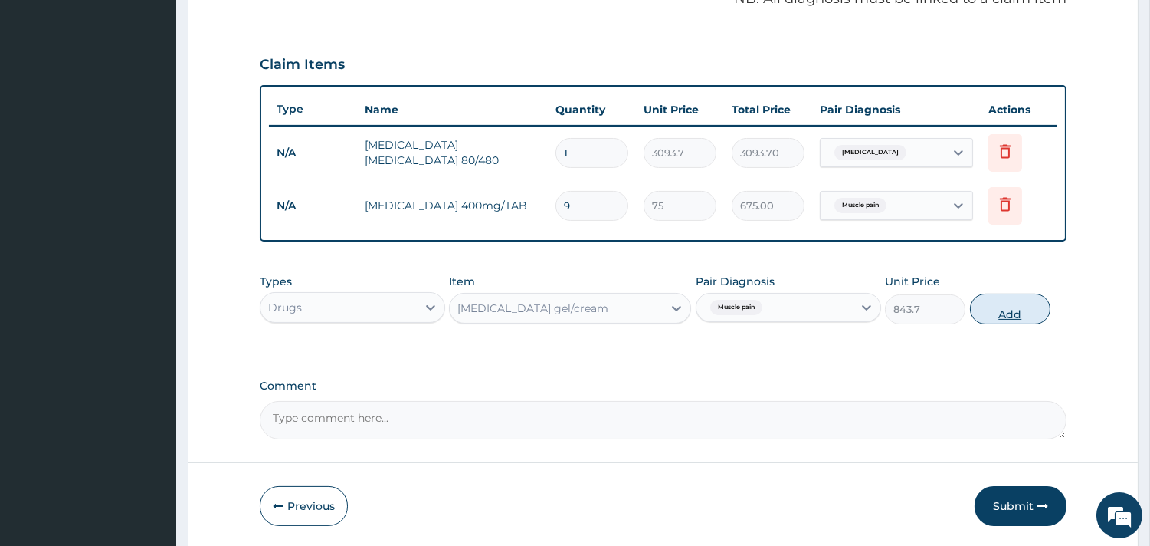
click at [999, 304] on button "Add" at bounding box center [1010, 309] width 80 height 31
type input "0"
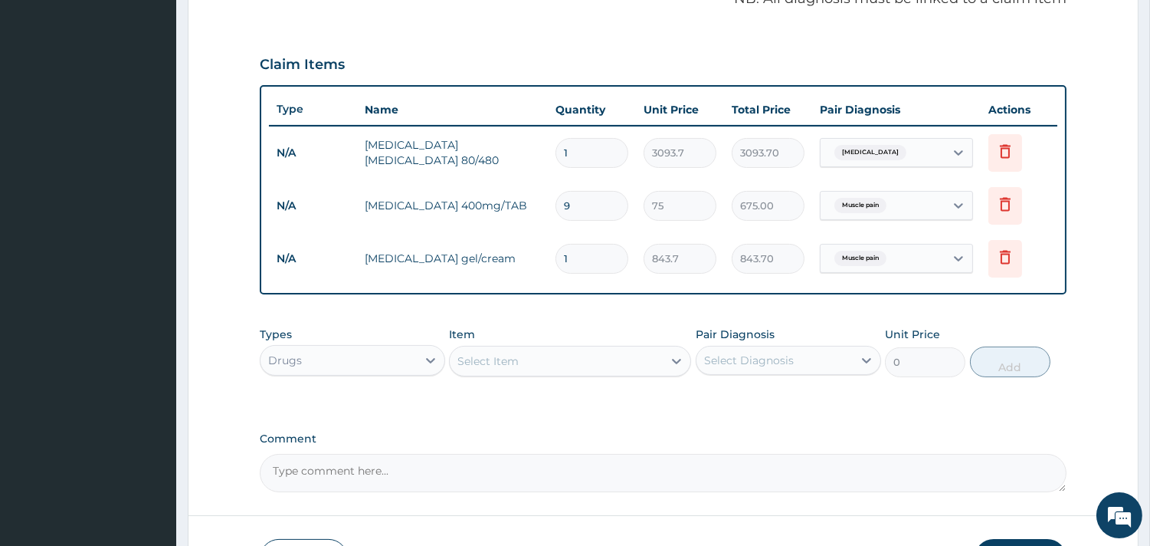
scroll to position [592, 0]
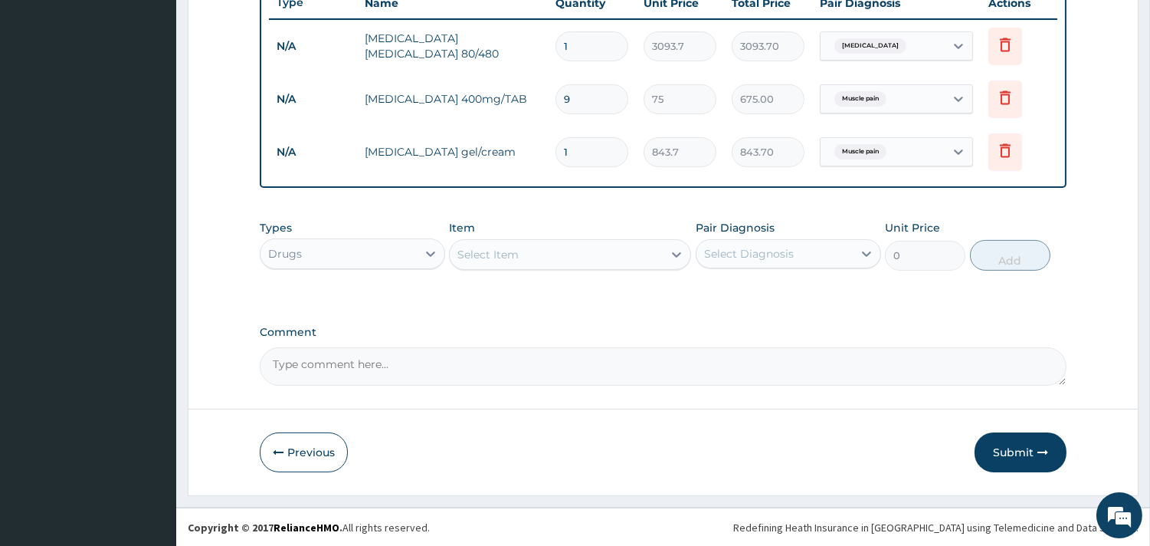
click at [333, 248] on div "Drugs" at bounding box center [339, 253] width 156 height 25
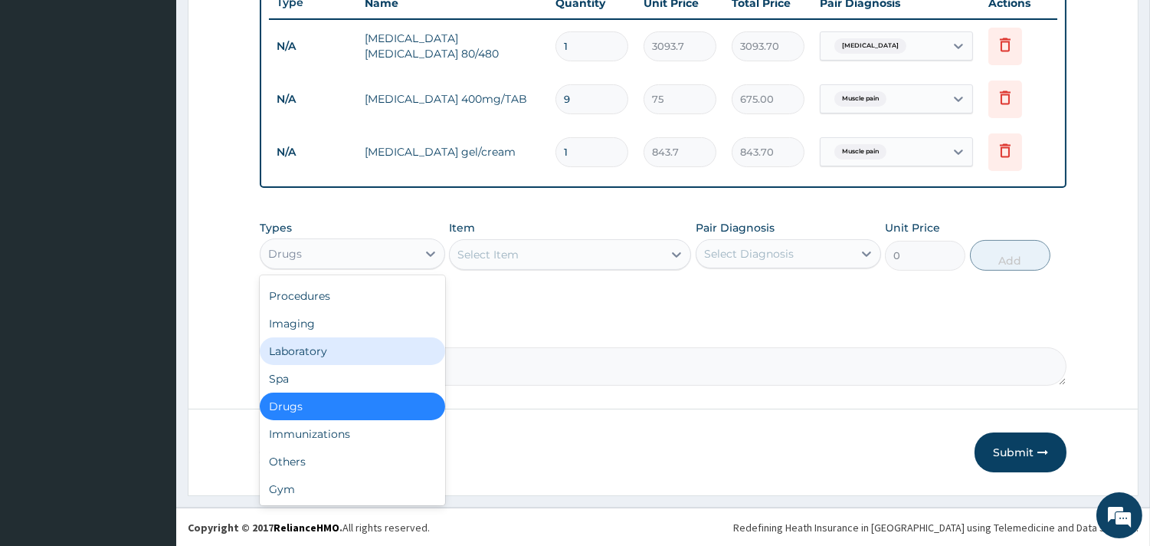
scroll to position [29, 0]
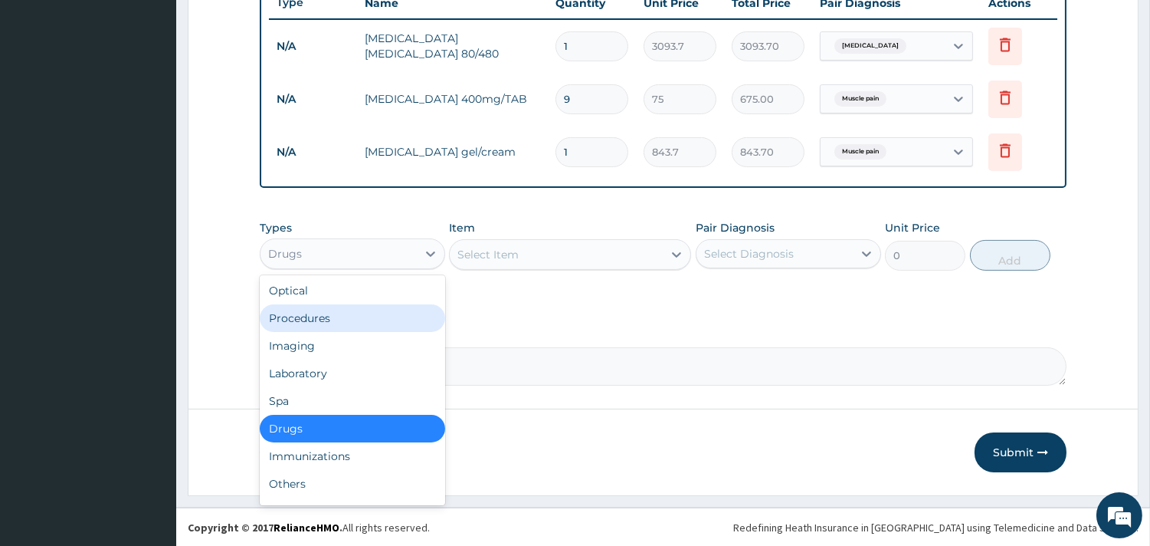
click at [349, 316] on div "Procedures" at bounding box center [352, 318] width 185 height 28
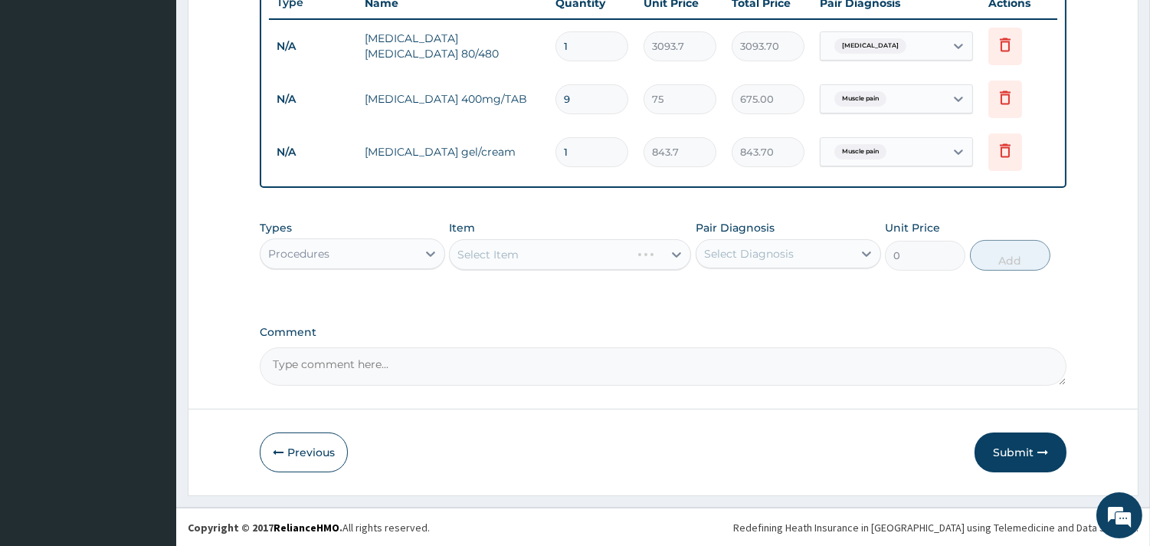
click at [542, 249] on div "Select Item" at bounding box center [570, 254] width 242 height 31
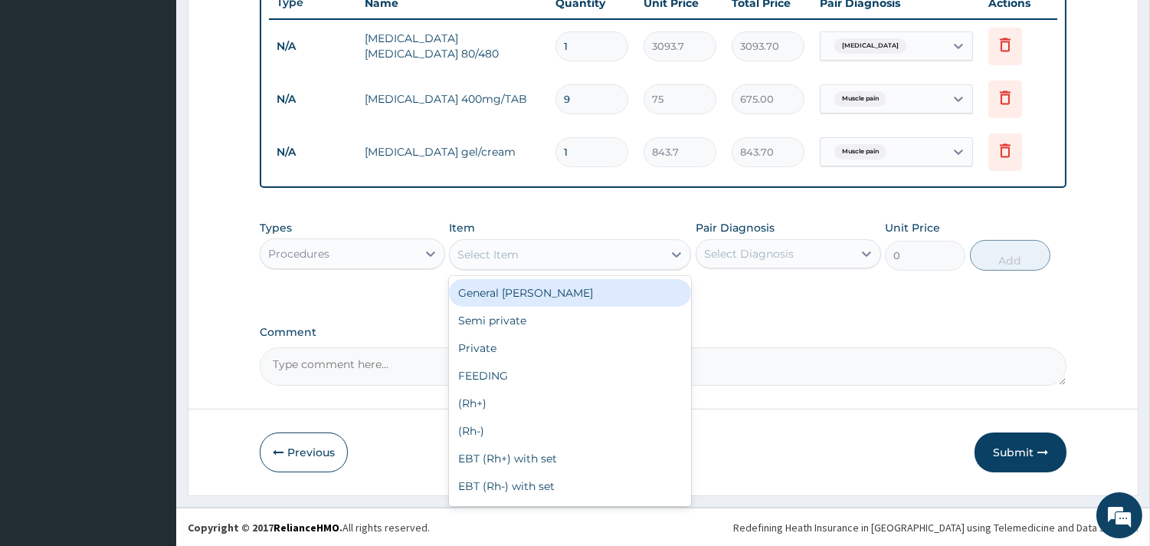
click at [542, 248] on div "Select Item" at bounding box center [556, 254] width 213 height 25
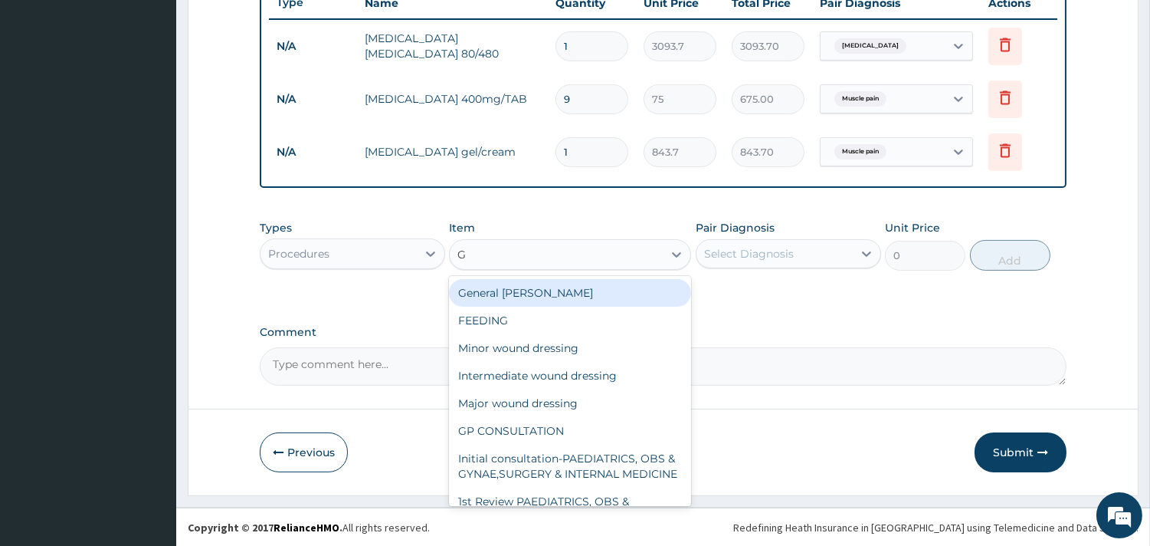
type input "GP"
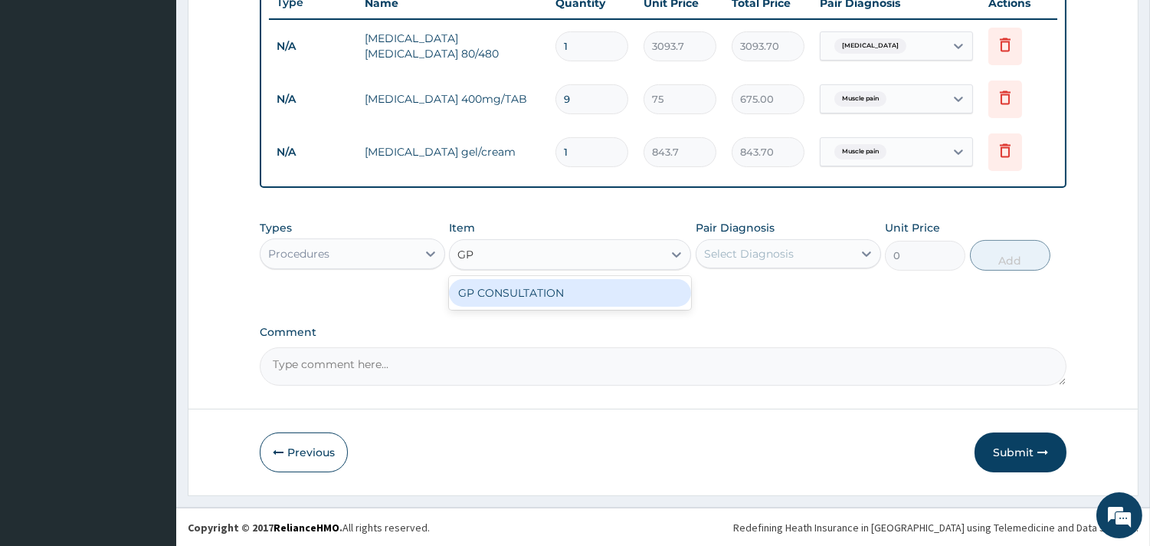
click at [543, 287] on div "GP CONSULTATION" at bounding box center [570, 293] width 242 height 28
type input "2000"
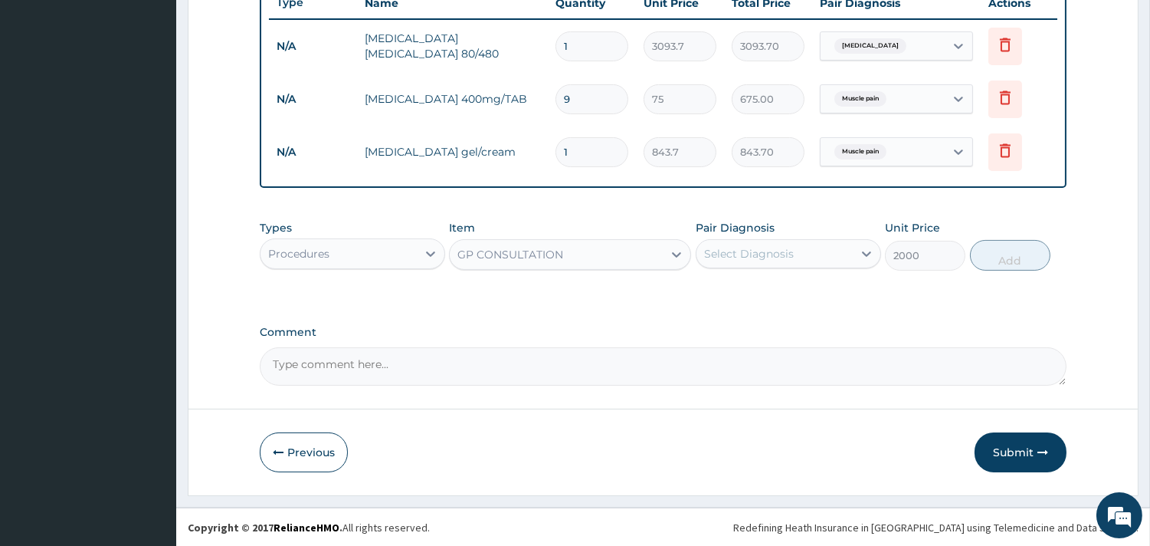
click at [724, 246] on div "Select Diagnosis" at bounding box center [749, 253] width 90 height 15
click at [724, 287] on label "Malaria" at bounding box center [768, 291] width 95 height 15
checkbox input "true"
click at [1009, 261] on button "Add" at bounding box center [1010, 255] width 80 height 31
type input "0"
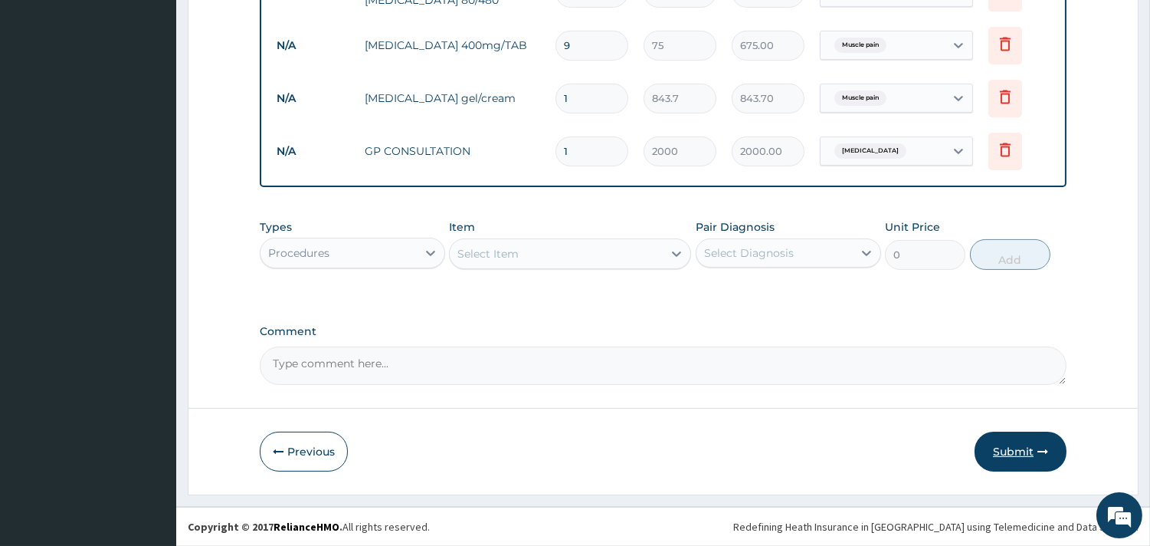
click at [1015, 445] on button "Submit" at bounding box center [1021, 452] width 92 height 40
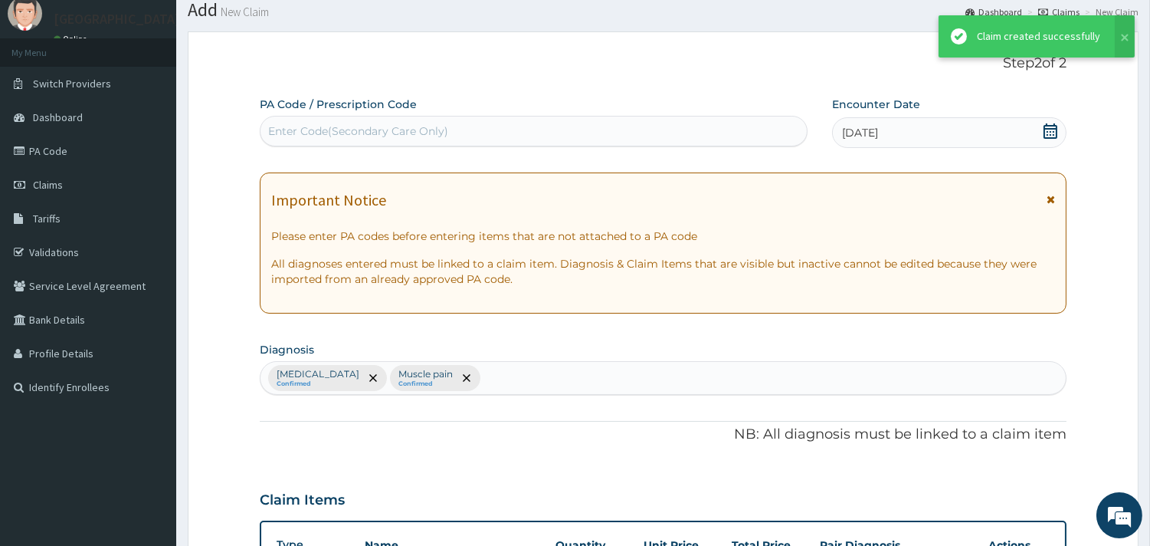
scroll to position [645, 0]
